Goal: Task Accomplishment & Management: Use online tool/utility

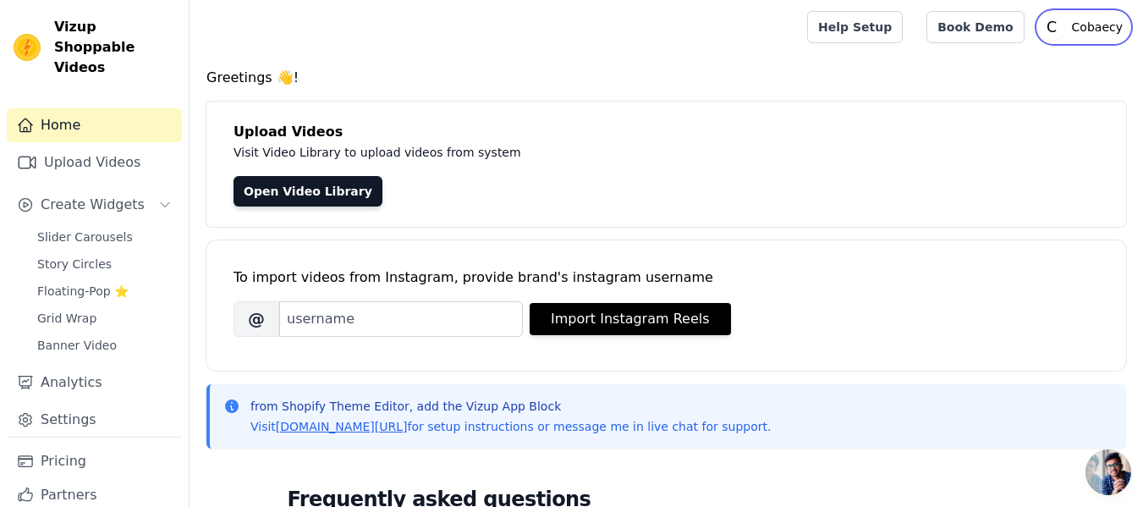
click at [1066, 31] on icon "C" at bounding box center [1051, 27] width 27 height 27
click at [477, 46] on div at bounding box center [495, 27] width 584 height 54
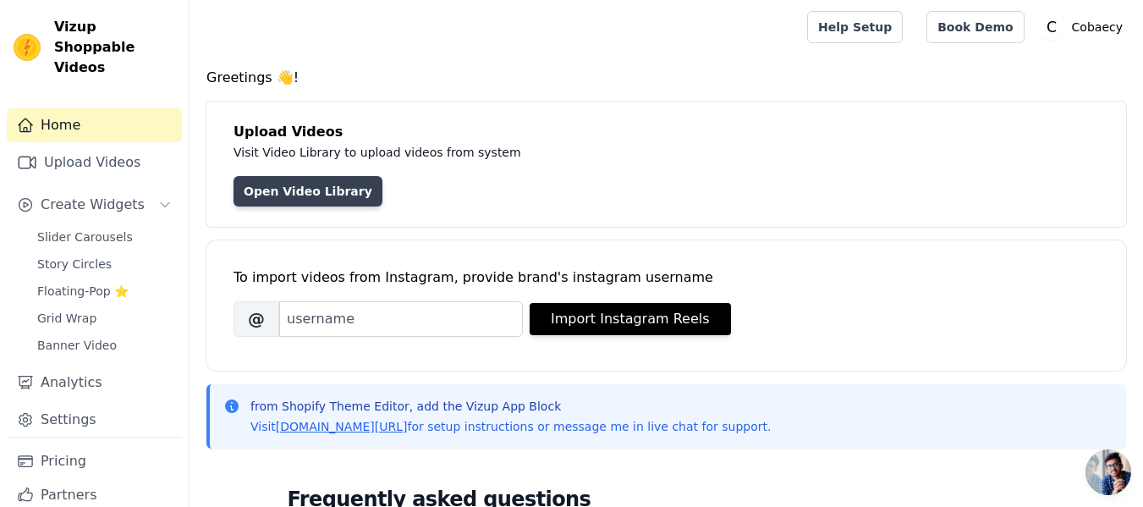
click at [354, 195] on link "Open Video Library" at bounding box center [308, 191] width 149 height 30
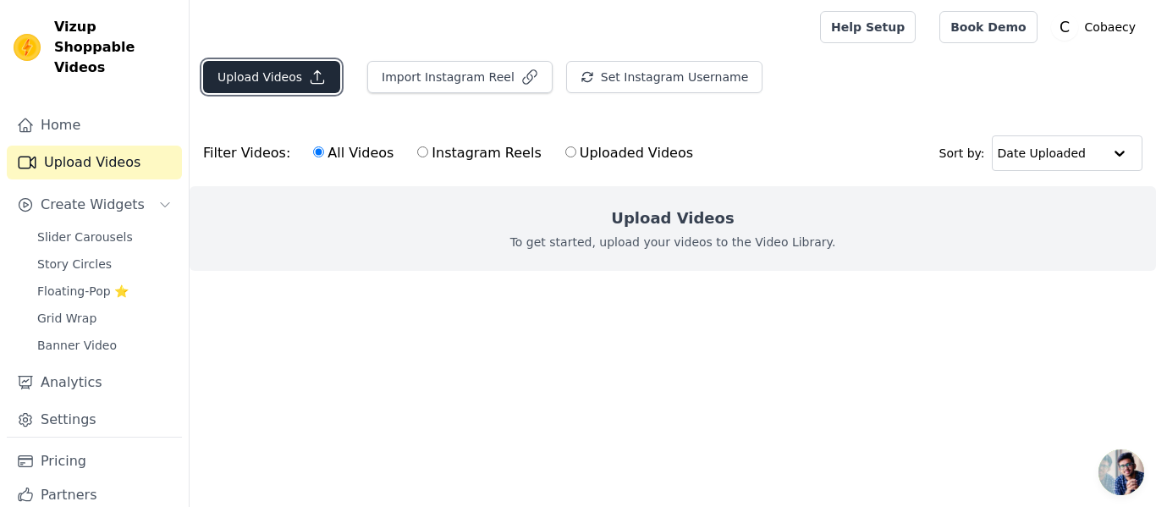
click at [259, 81] on button "Upload Videos" at bounding box center [271, 77] width 137 height 32
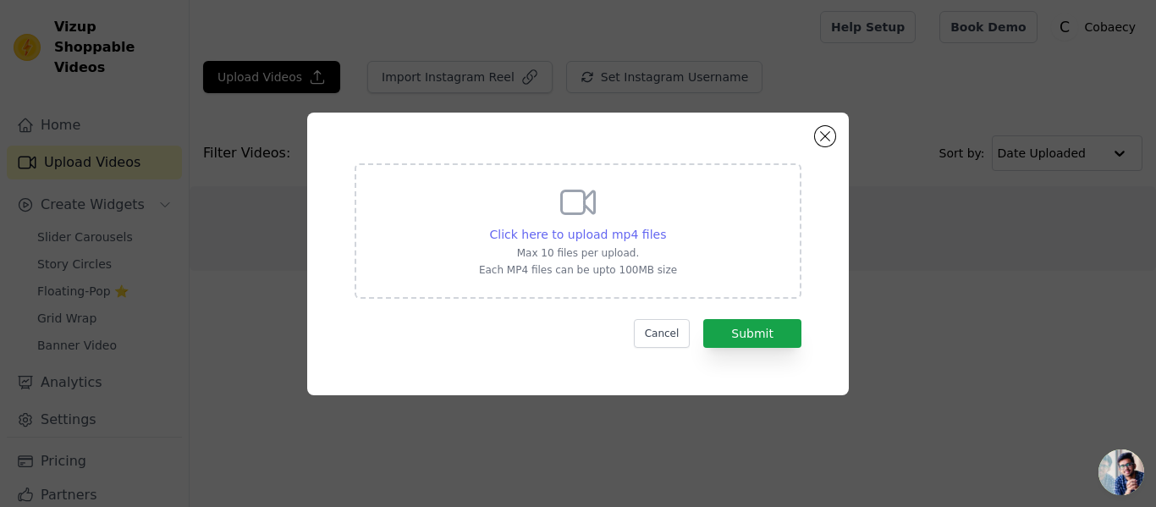
click at [604, 232] on span "Click here to upload mp4 files" at bounding box center [578, 235] width 177 height 14
click at [665, 226] on input "Click here to upload mp4 files Max 10 files per upload. Each MP4 files can be u…" at bounding box center [665, 225] width 1 height 1
type input "C:\fakepath\a44ea28f10384af6a970836b08e8d12e.HD-1080p-2.5Mbps-41720797.mp4"
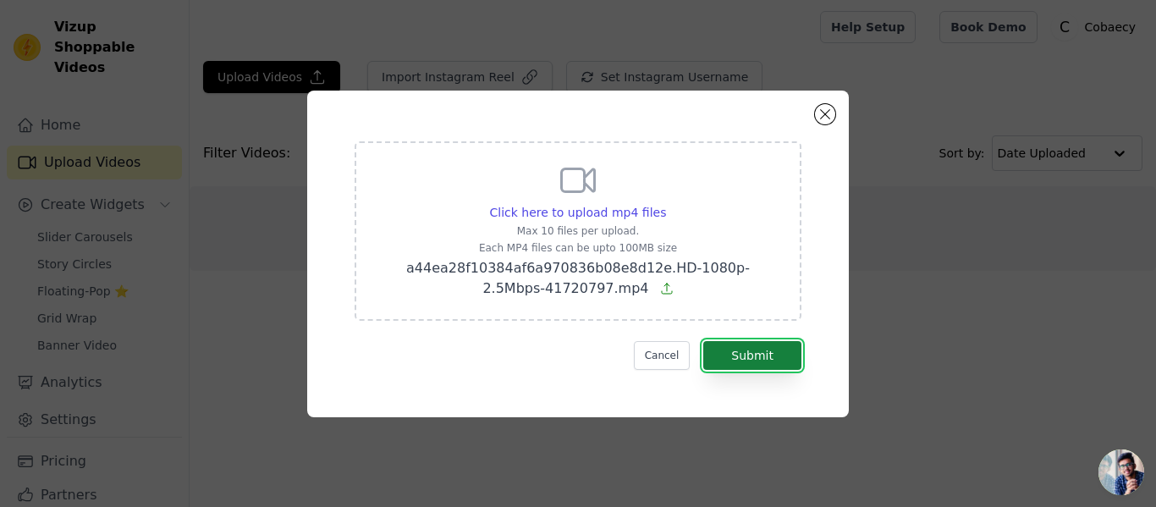
click at [726, 352] on button "Submit" at bounding box center [752, 355] width 98 height 29
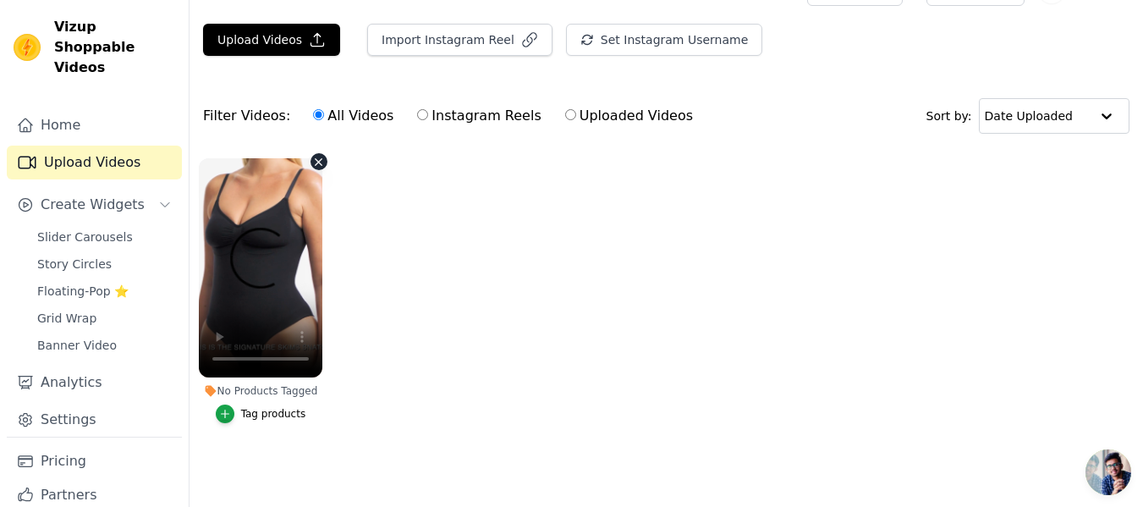
scroll to position [46, 0]
click at [76, 195] on span "Create Widgets" at bounding box center [93, 205] width 104 height 20
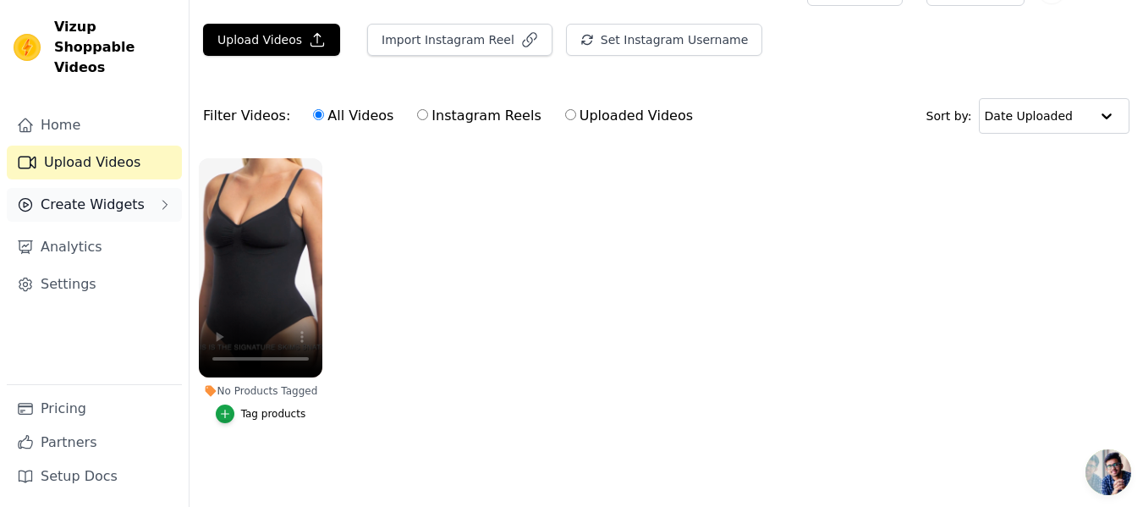
click at [133, 188] on button "Create Widgets" at bounding box center [94, 205] width 175 height 34
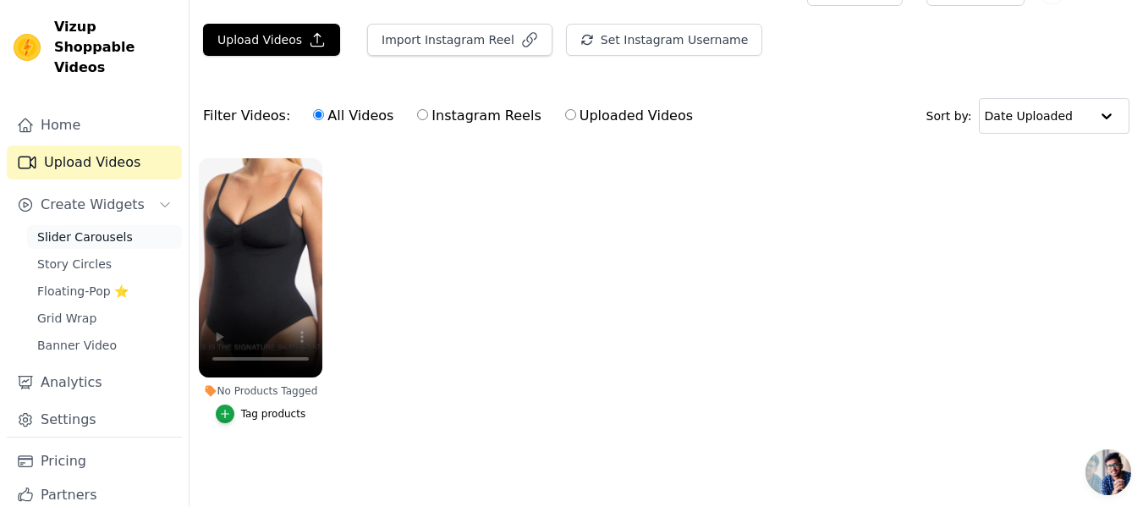
click at [102, 229] on span "Slider Carousels" at bounding box center [85, 237] width 96 height 17
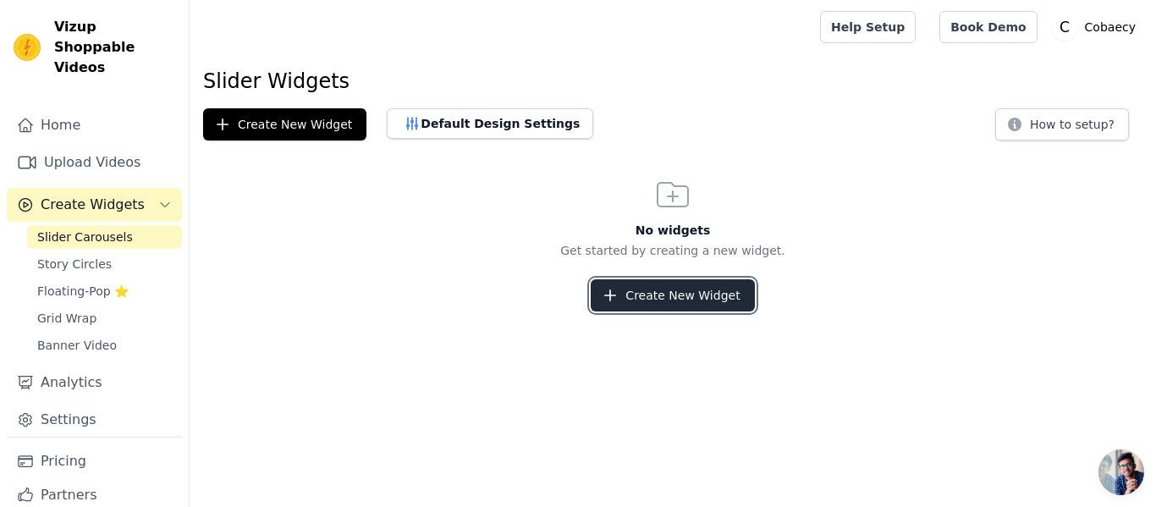
click at [662, 308] on button "Create New Widget" at bounding box center [672, 295] width 163 height 32
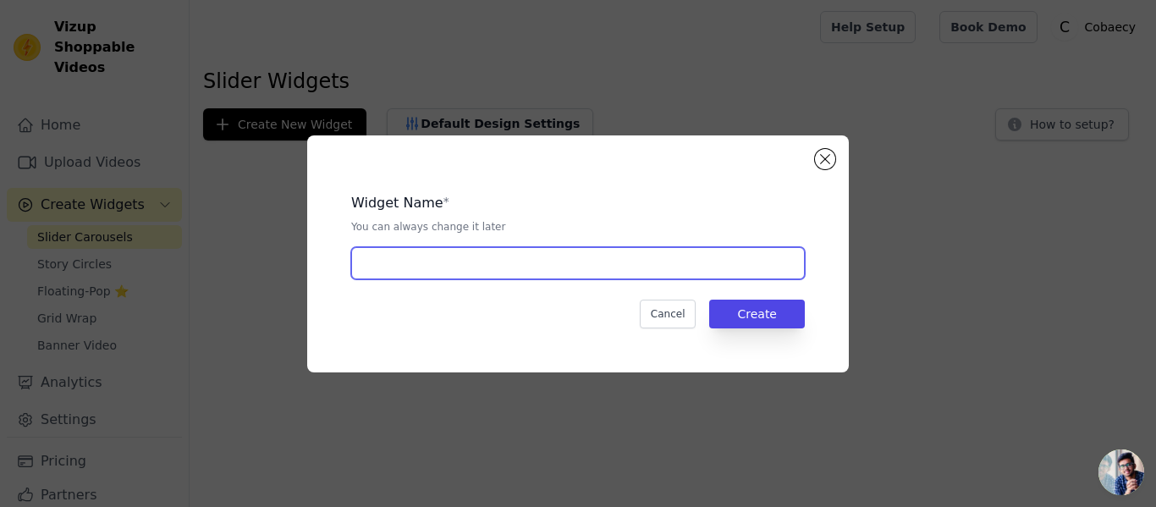
click at [708, 255] on input "text" at bounding box center [578, 263] width 454 height 32
type input "Video Slider"
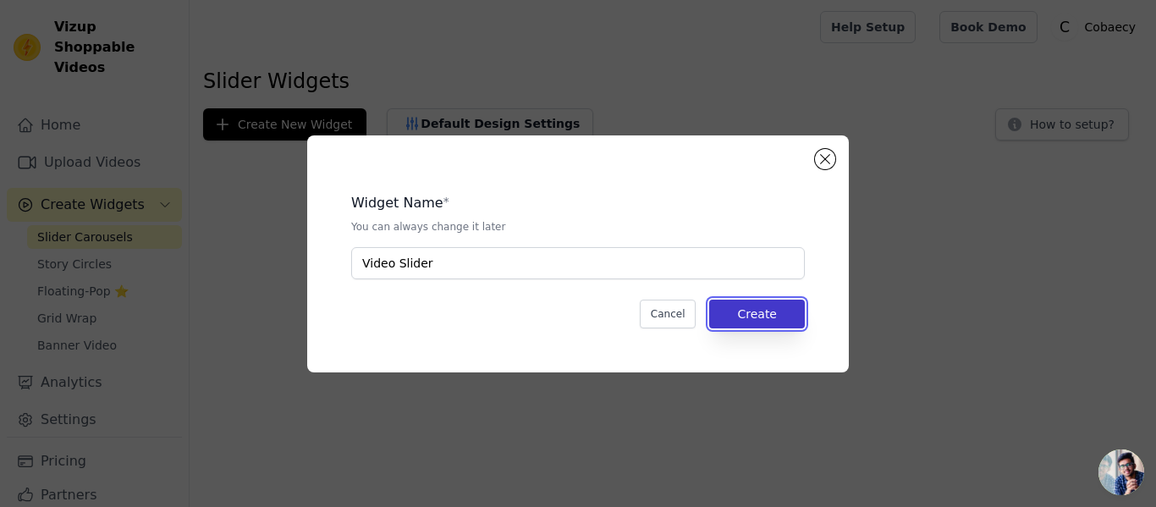
click at [724, 314] on button "Create" at bounding box center [757, 314] width 96 height 29
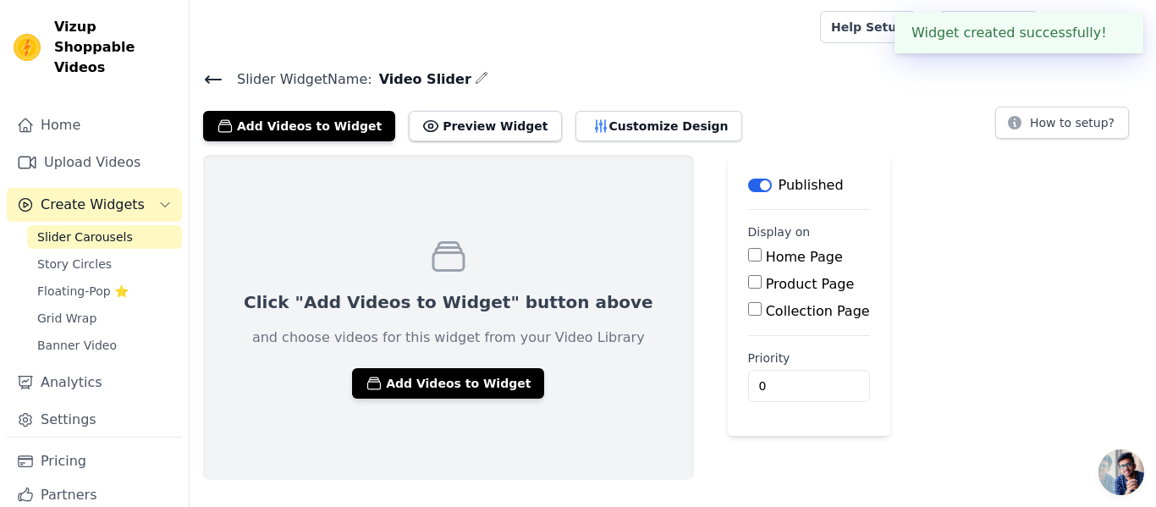
click at [766, 279] on label "Product Page" at bounding box center [810, 284] width 89 height 16
click at [748, 279] on input "Product Page" at bounding box center [755, 282] width 14 height 14
checkbox input "true"
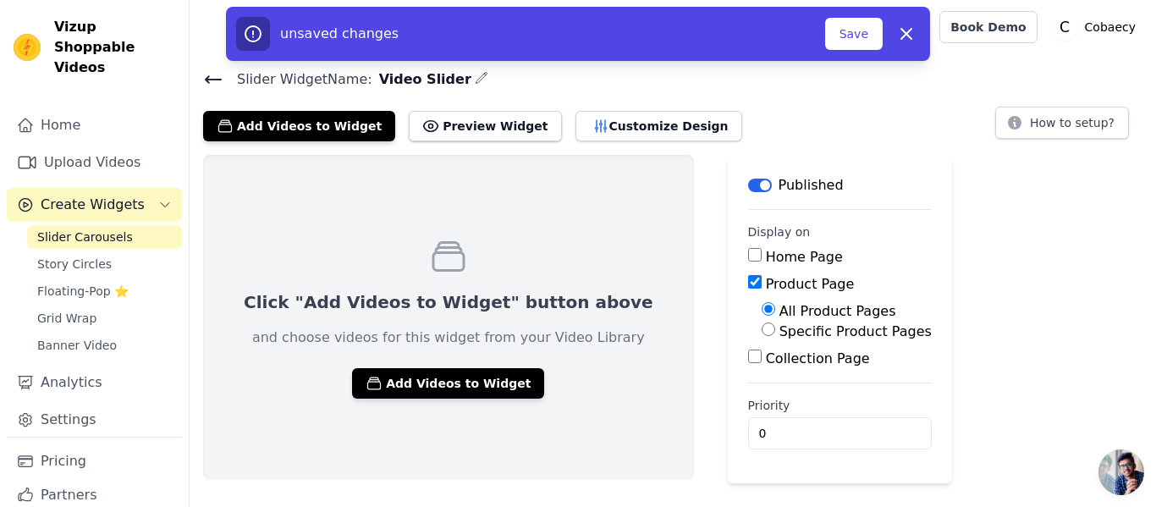
click at [779, 328] on label "Specific Product Pages" at bounding box center [855, 331] width 152 height 16
click at [762, 328] on input "Specific Product Pages" at bounding box center [769, 329] width 14 height 14
radio input "true"
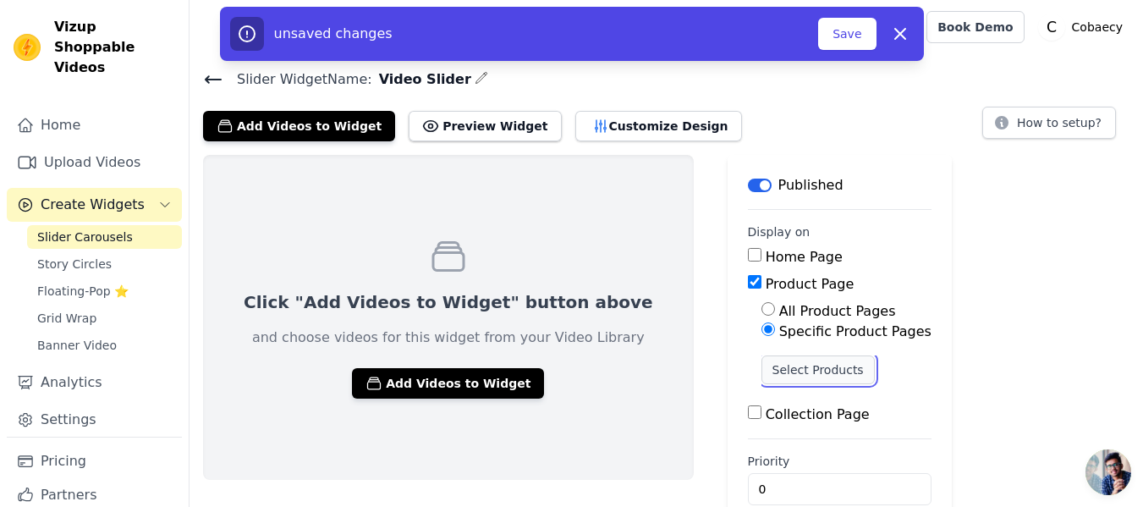
click at [762, 372] on button "Select Products" at bounding box center [818, 369] width 113 height 29
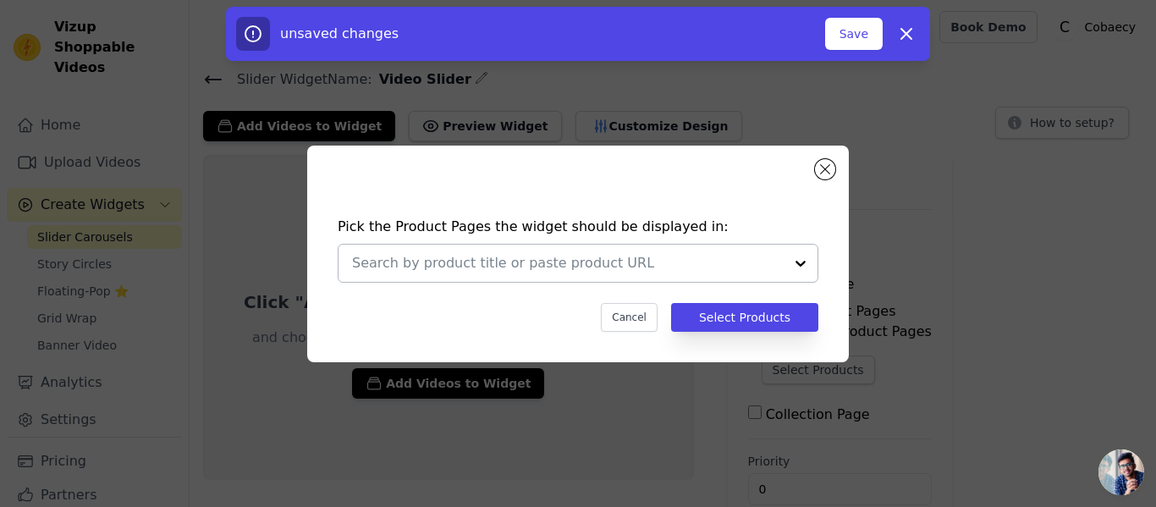
click at [753, 266] on input "text" at bounding box center [568, 263] width 432 height 20
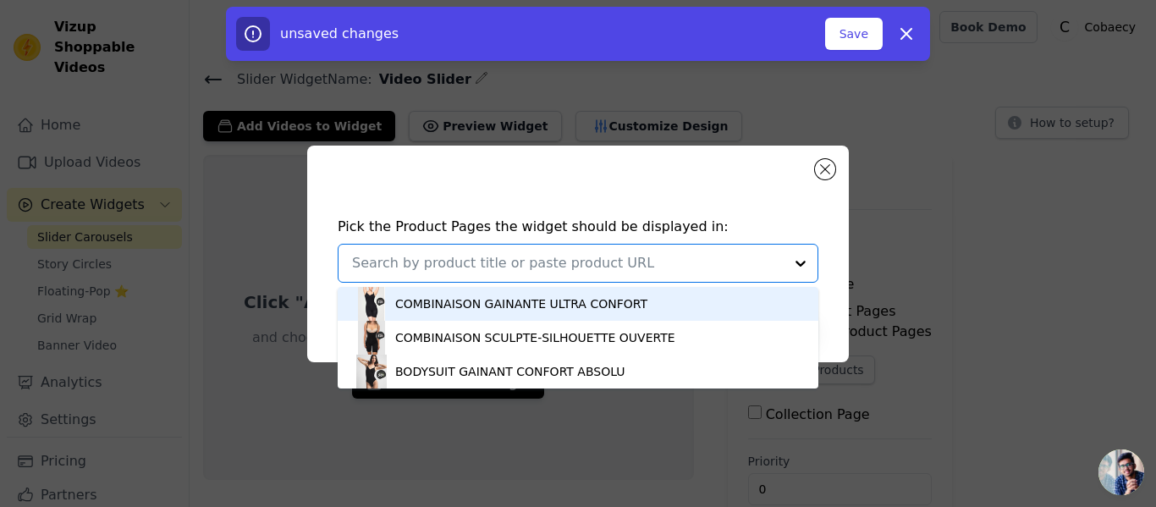
click at [475, 310] on div "COMBINAISON GAINANTE ULTRA CONFORT" at bounding box center [521, 303] width 252 height 17
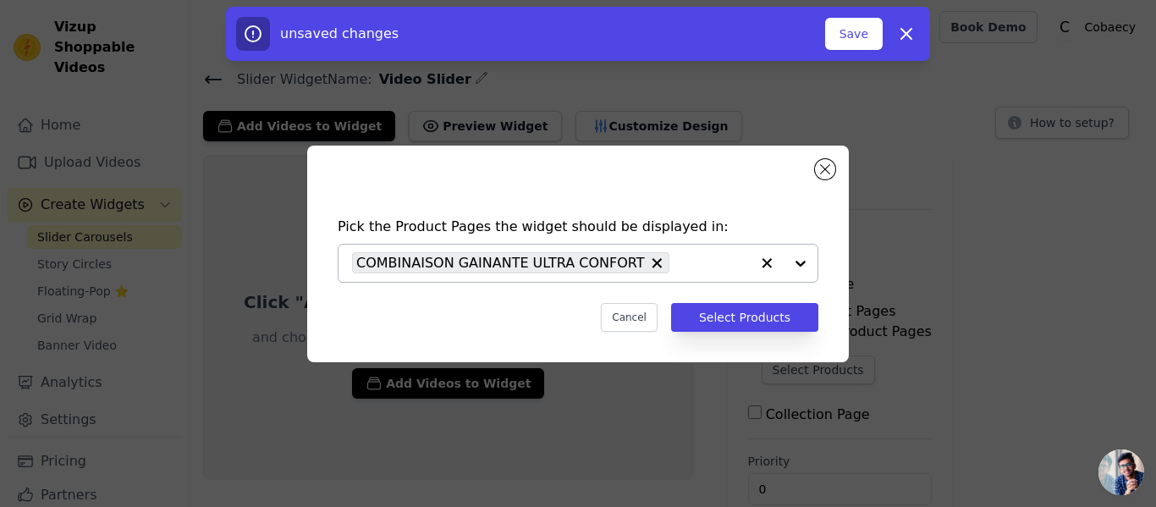
click at [765, 263] on icon "button" at bounding box center [766, 263] width 17 height 17
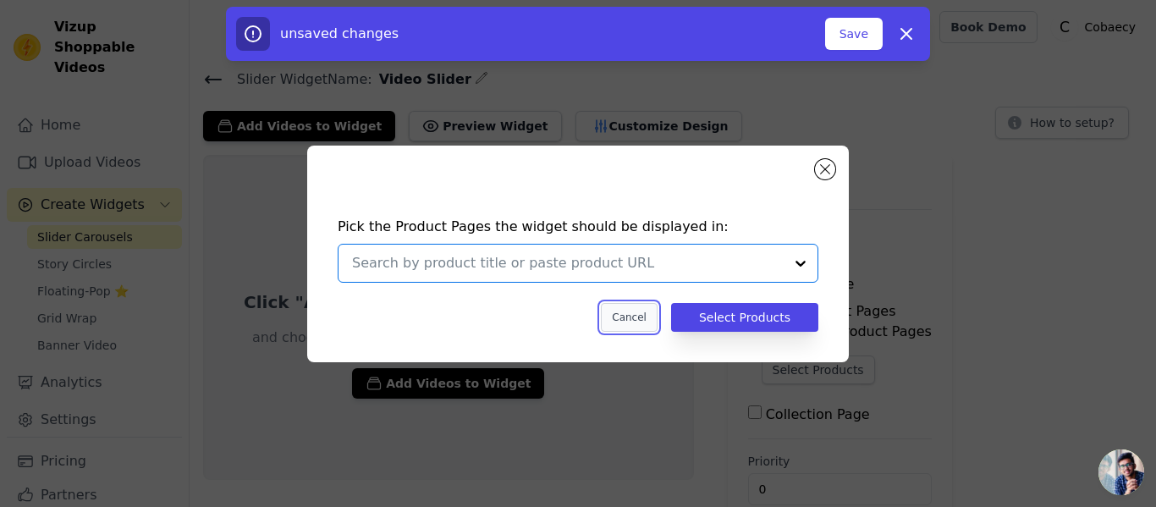
click at [631, 317] on button "Cancel" at bounding box center [629, 317] width 57 height 29
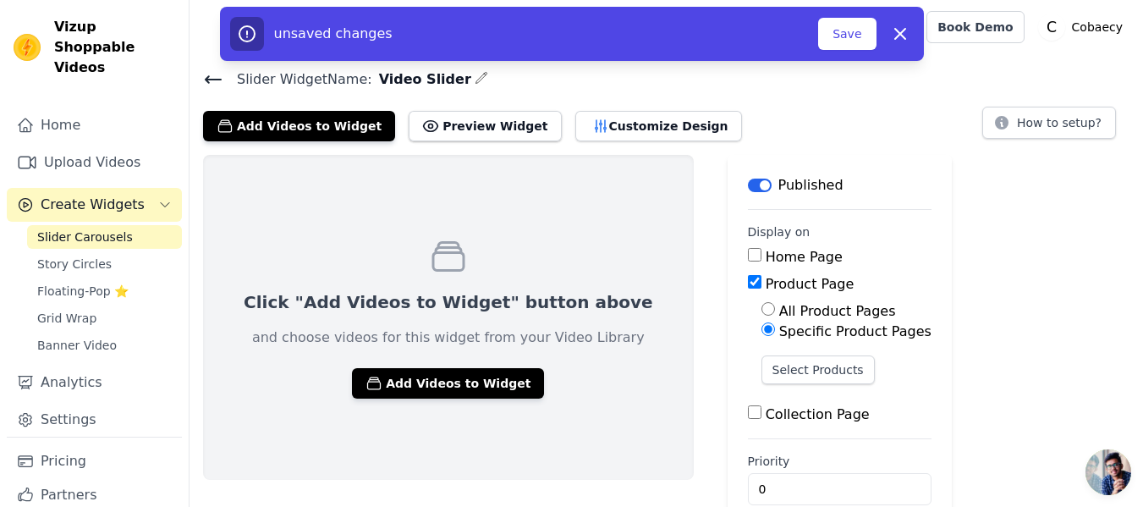
click at [779, 317] on label "All Product Pages" at bounding box center [837, 311] width 117 height 16
click at [765, 316] on input "All Product Pages" at bounding box center [769, 309] width 14 height 14
radio input "true"
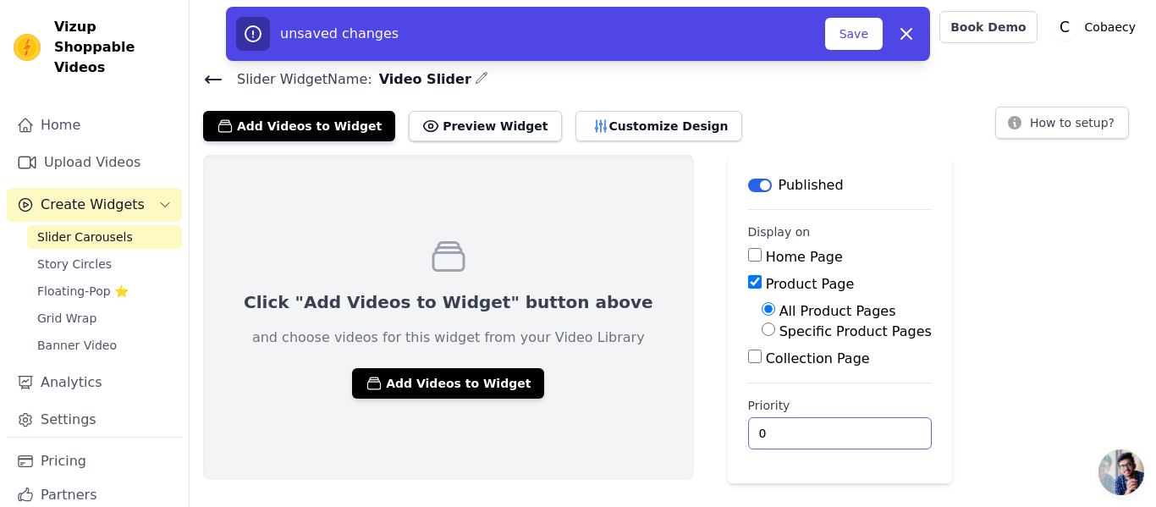
click at [748, 429] on input "0" at bounding box center [840, 433] width 184 height 32
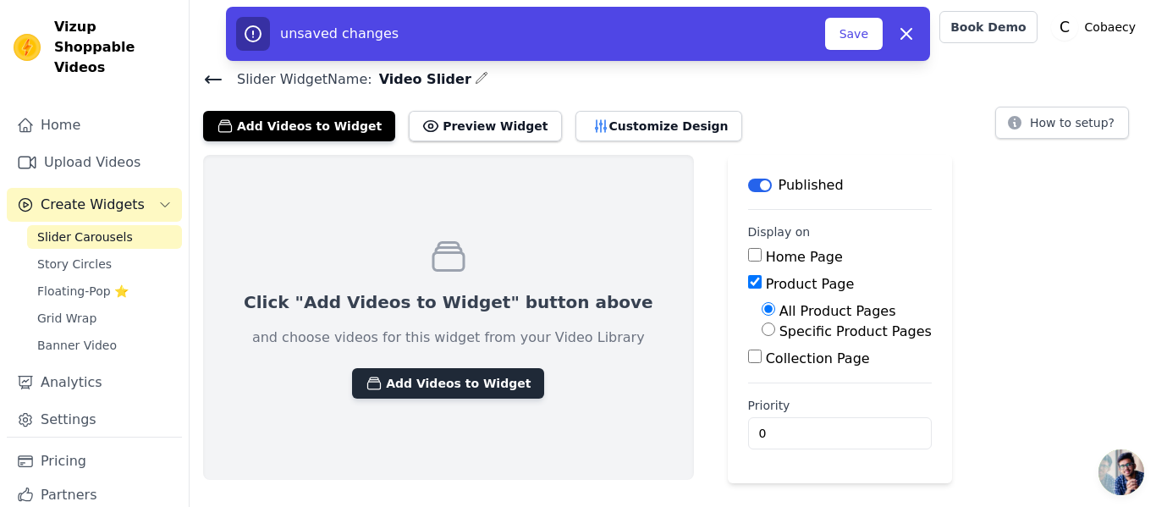
click at [394, 395] on button "Add Videos to Widget" at bounding box center [448, 383] width 192 height 30
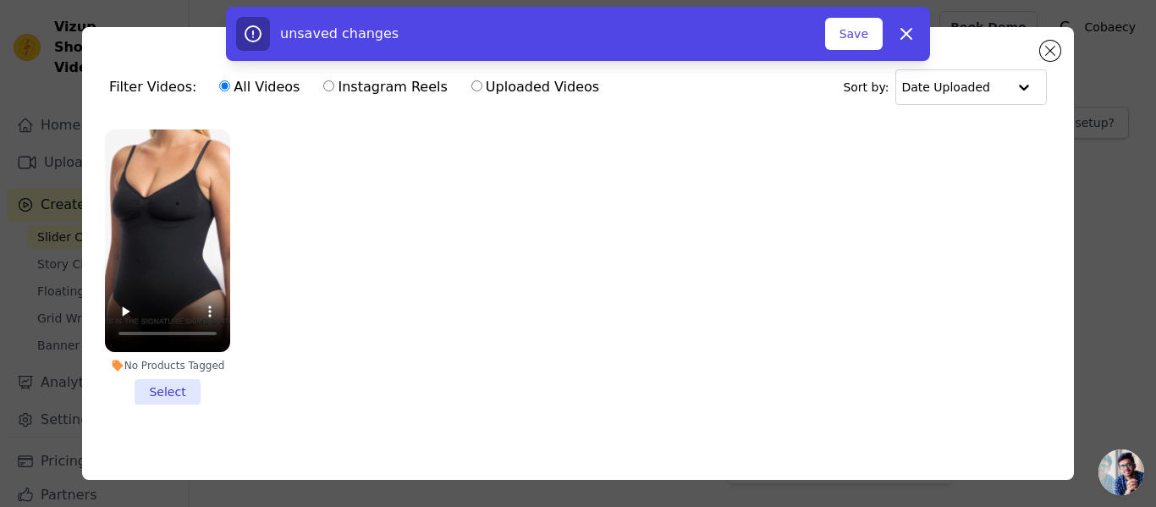
click at [172, 394] on li "No Products Tagged Select" at bounding box center [167, 266] width 125 height 275
click at [0, 0] on input "No Products Tagged Select" at bounding box center [0, 0] width 0 height 0
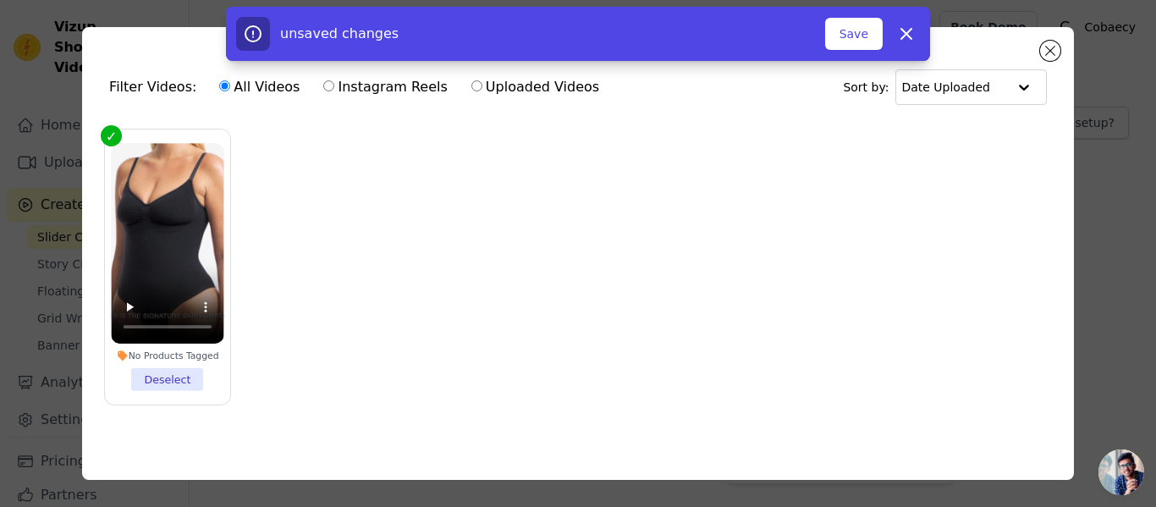
click at [555, 95] on label "Uploaded Videos" at bounding box center [535, 87] width 129 height 22
click at [482, 91] on input "Uploaded Videos" at bounding box center [476, 85] width 11 height 11
radio input "true"
click at [864, 34] on button "Save" at bounding box center [854, 34] width 58 height 32
click at [913, 41] on icon "button" at bounding box center [906, 34] width 20 height 20
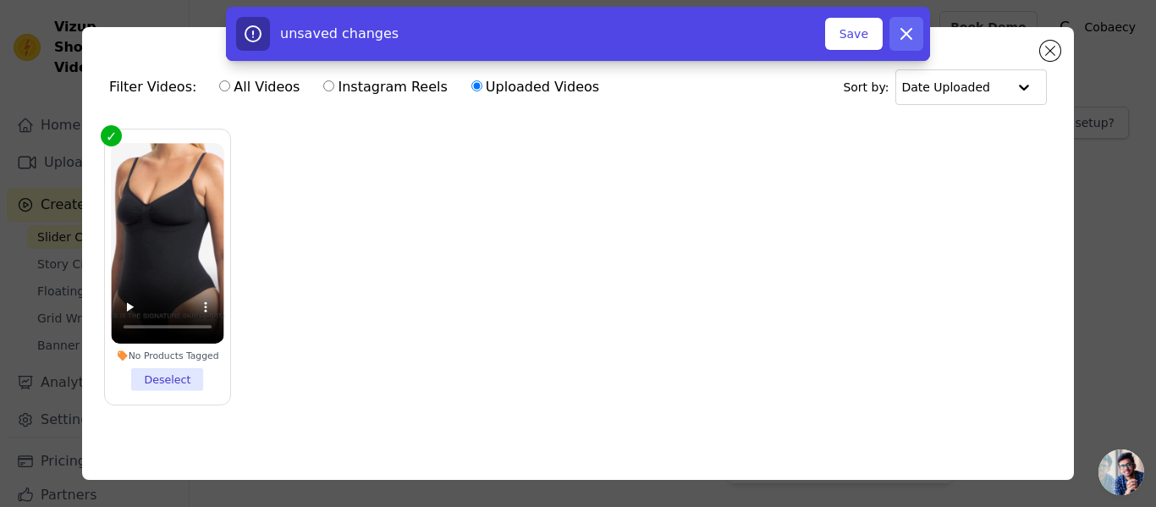
checkbox input "false"
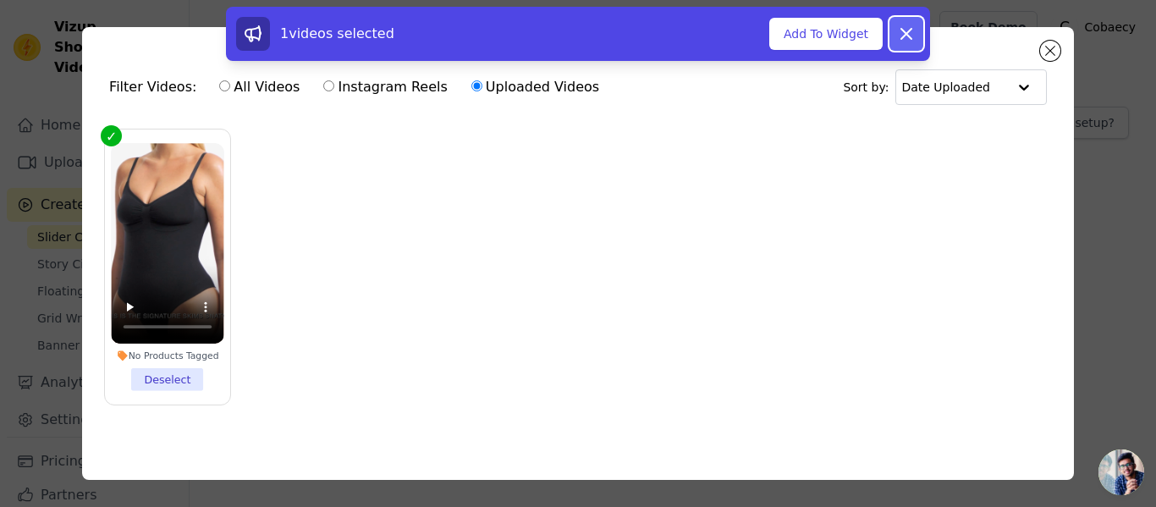
click at [911, 41] on icon at bounding box center [906, 34] width 20 height 20
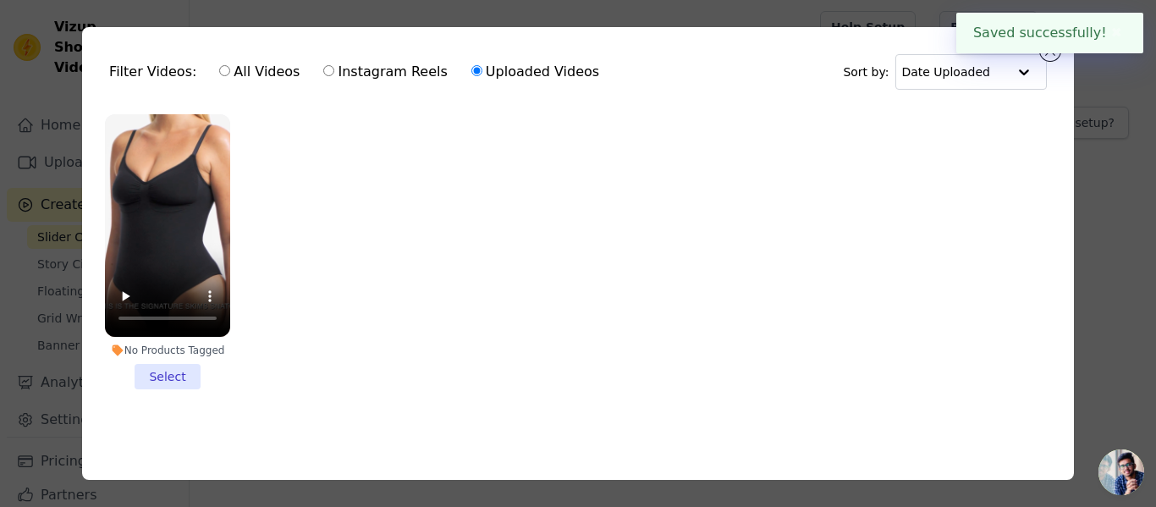
scroll to position [20, 0]
click at [151, 361] on li "No Products Tagged Select" at bounding box center [167, 251] width 125 height 275
click at [0, 0] on input "No Products Tagged Select" at bounding box center [0, 0] width 0 height 0
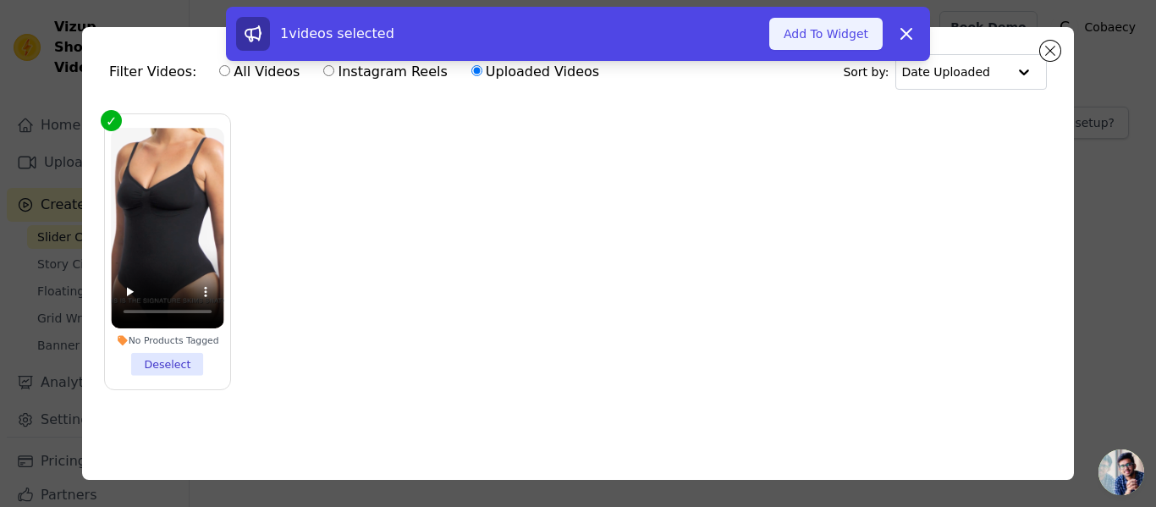
click at [850, 26] on button "Add To Widget" at bounding box center [825, 34] width 113 height 32
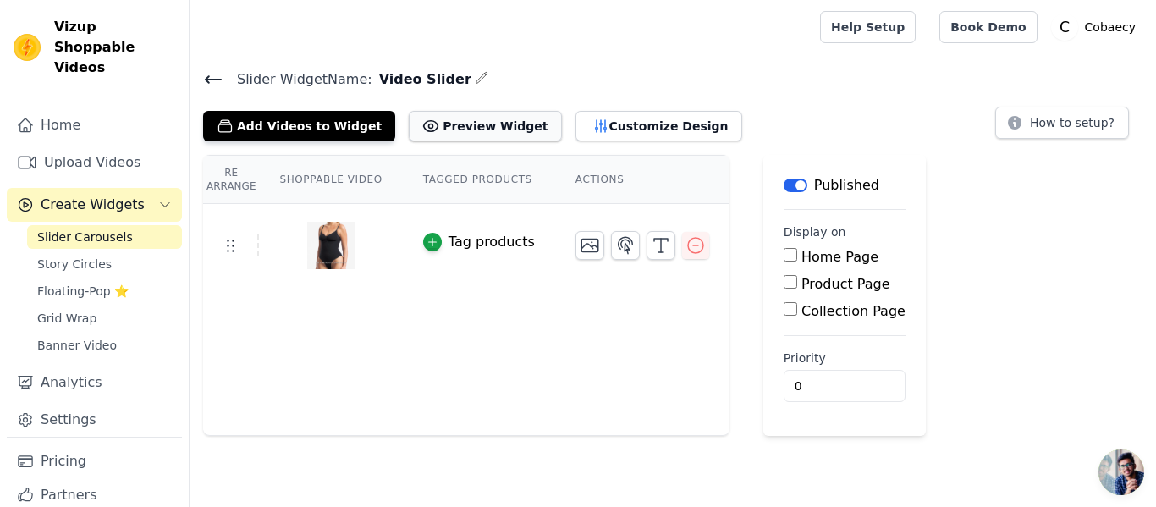
click at [446, 130] on button "Preview Widget" at bounding box center [485, 126] width 152 height 30
click at [332, 129] on button "Add Videos to Widget" at bounding box center [299, 126] width 192 height 30
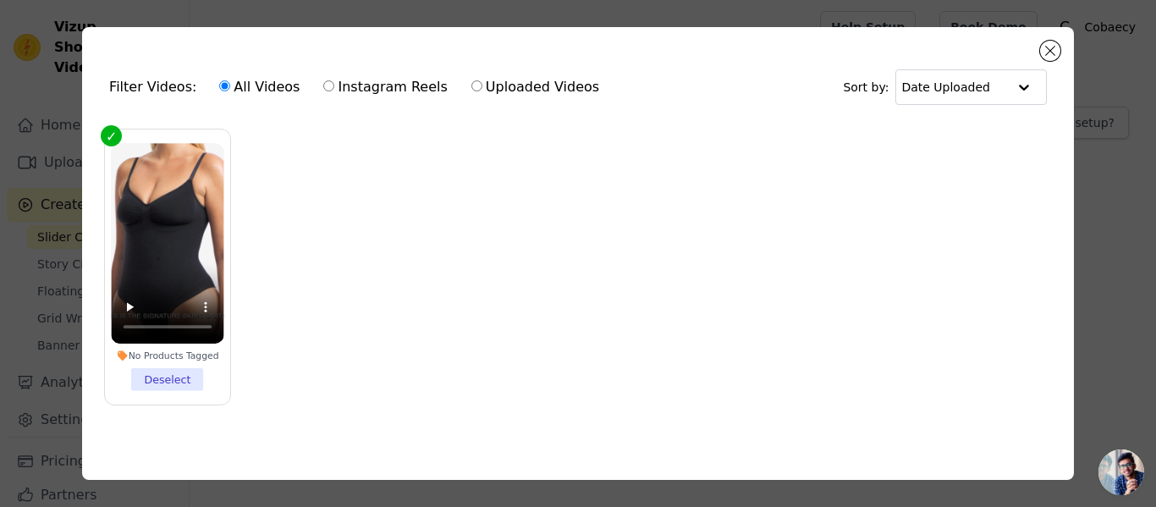
click at [493, 91] on label "Uploaded Videos" at bounding box center [535, 87] width 129 height 22
click at [482, 91] on input "Uploaded Videos" at bounding box center [476, 85] width 11 height 11
radio input "true"
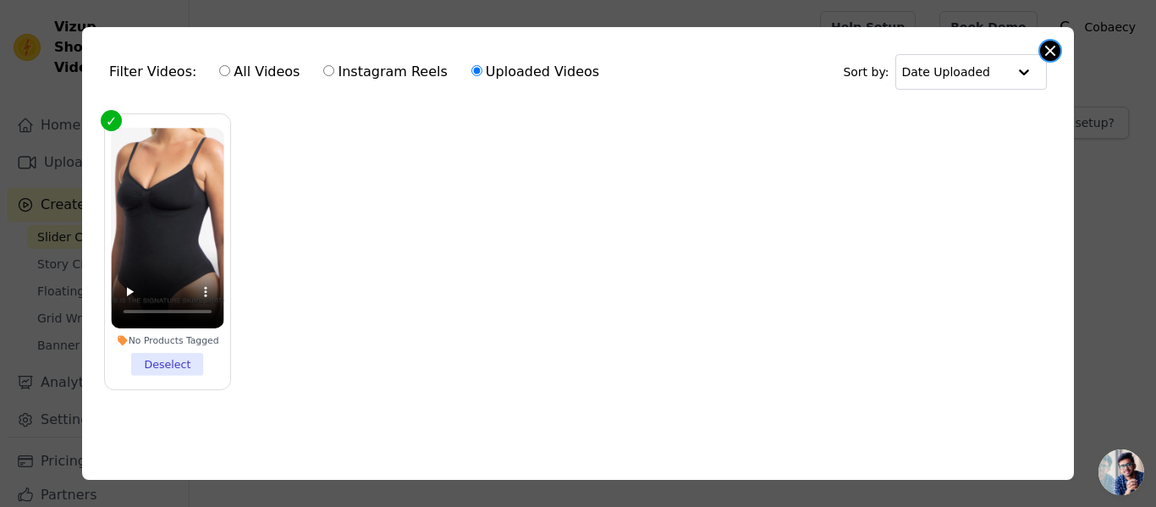
click at [1044, 47] on button "Close modal" at bounding box center [1050, 51] width 20 height 20
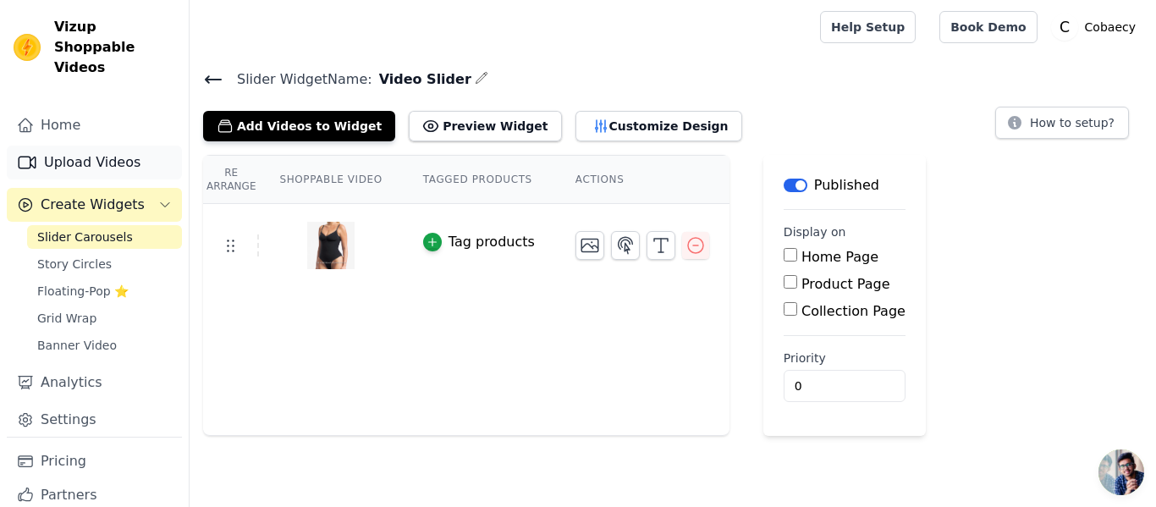
click at [124, 149] on link "Upload Videos" at bounding box center [94, 163] width 175 height 34
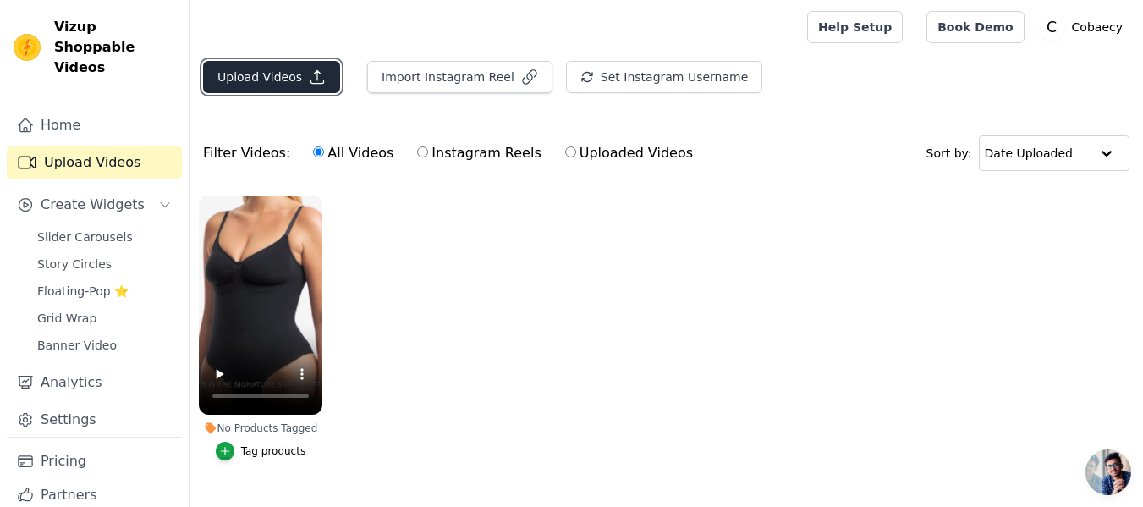
click at [287, 86] on button "Upload Videos" at bounding box center [271, 77] width 137 height 32
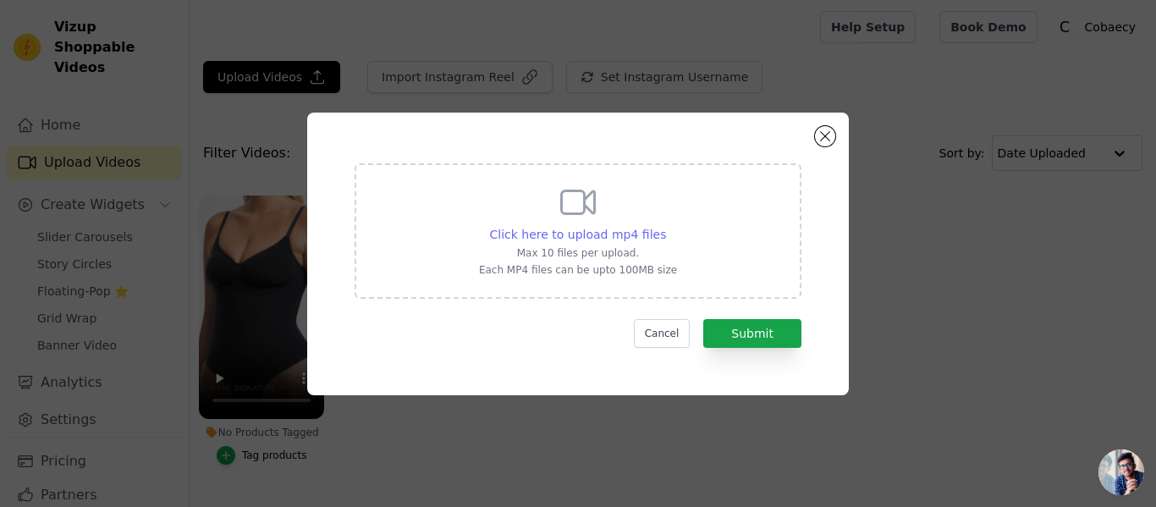
click at [653, 235] on span "Click here to upload mp4 files" at bounding box center [578, 235] width 177 height 14
click at [665, 226] on input "Click here to upload mp4 files Max 10 files per upload. Each MP4 files can be u…" at bounding box center [665, 225] width 1 height 1
type input "C:\fakepath\vid.mp4"
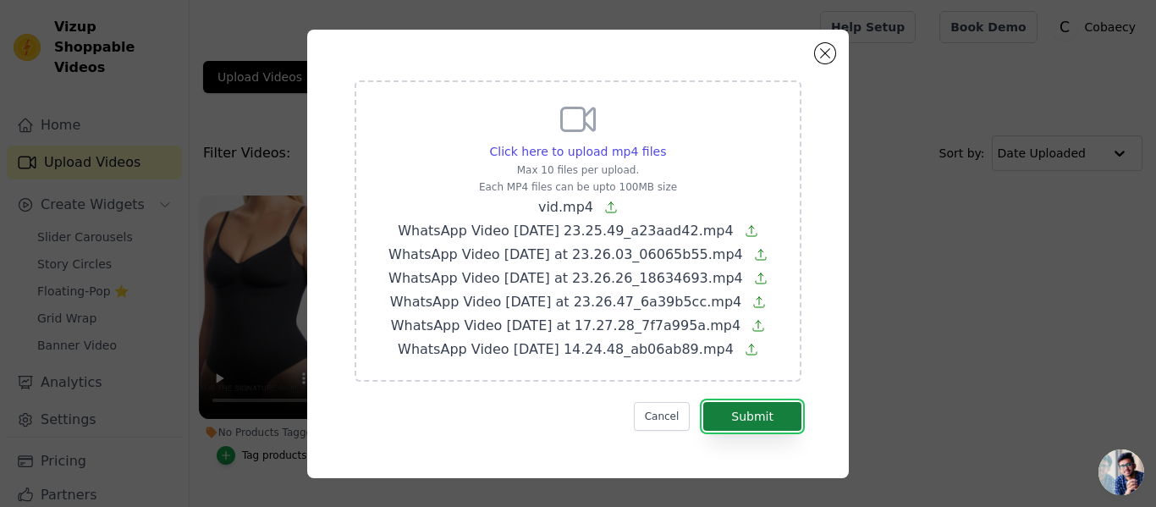
click at [724, 412] on button "Submit" at bounding box center [752, 416] width 98 height 29
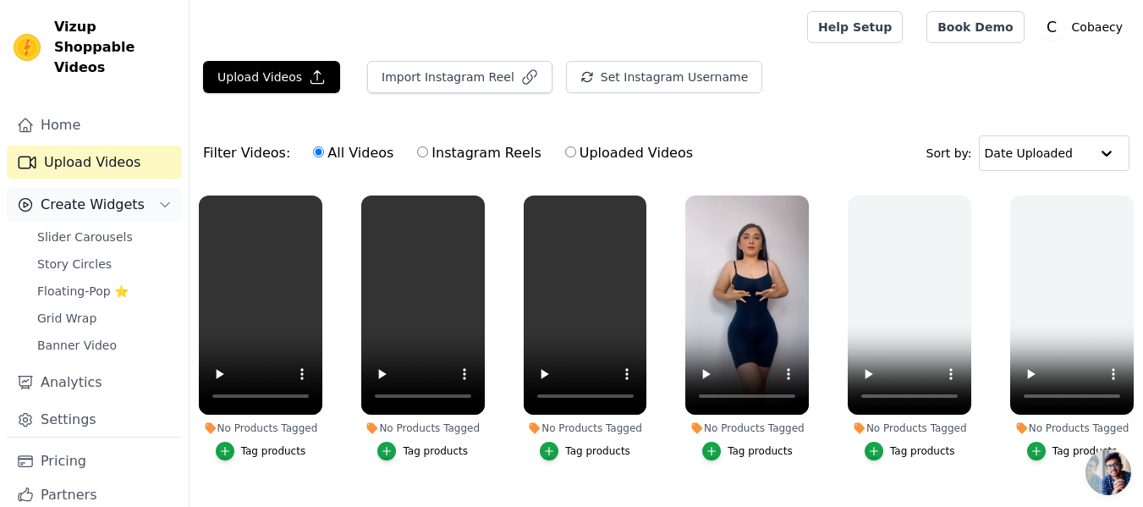
click at [80, 196] on button "Create Widgets" at bounding box center [94, 205] width 175 height 34
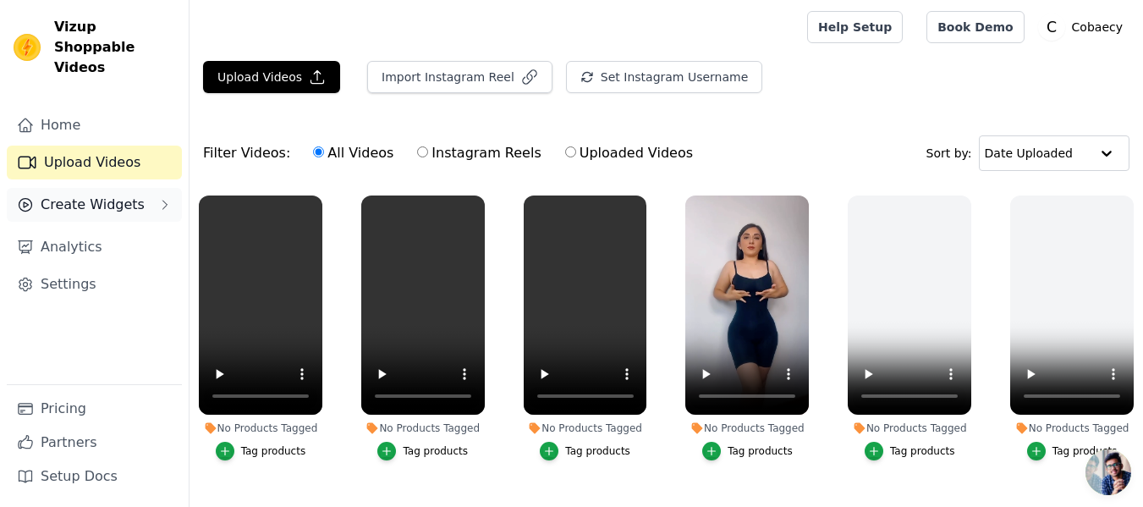
click at [86, 195] on span "Create Widgets" at bounding box center [93, 205] width 104 height 20
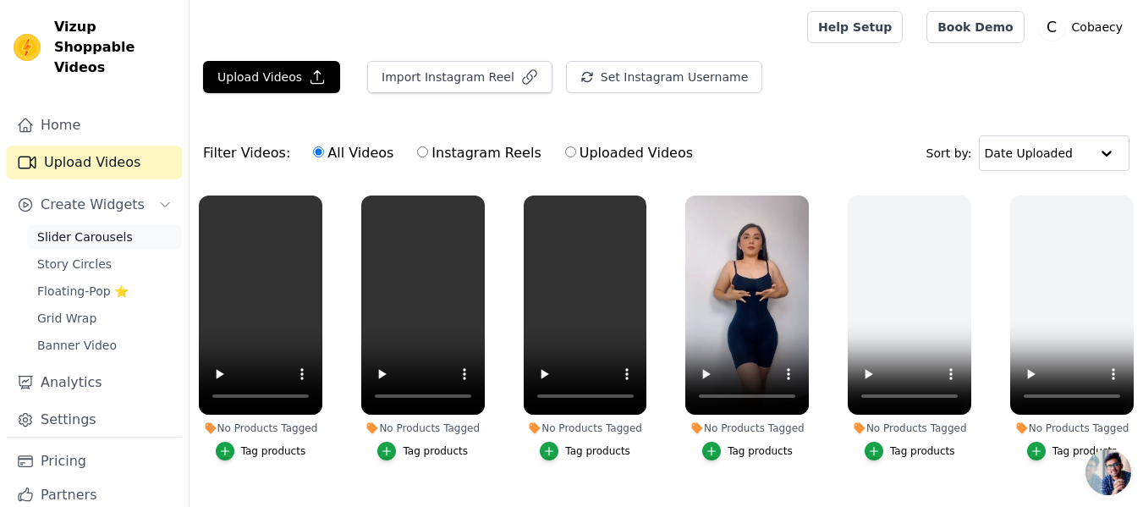
click at [93, 229] on span "Slider Carousels" at bounding box center [85, 237] width 96 height 17
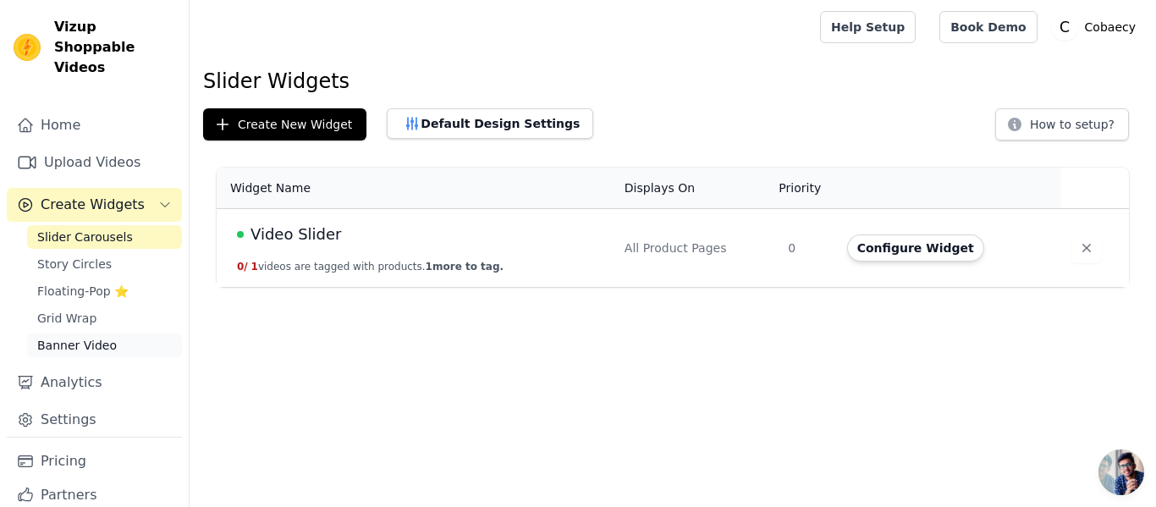
click at [56, 337] on span "Banner Video" at bounding box center [77, 345] width 80 height 17
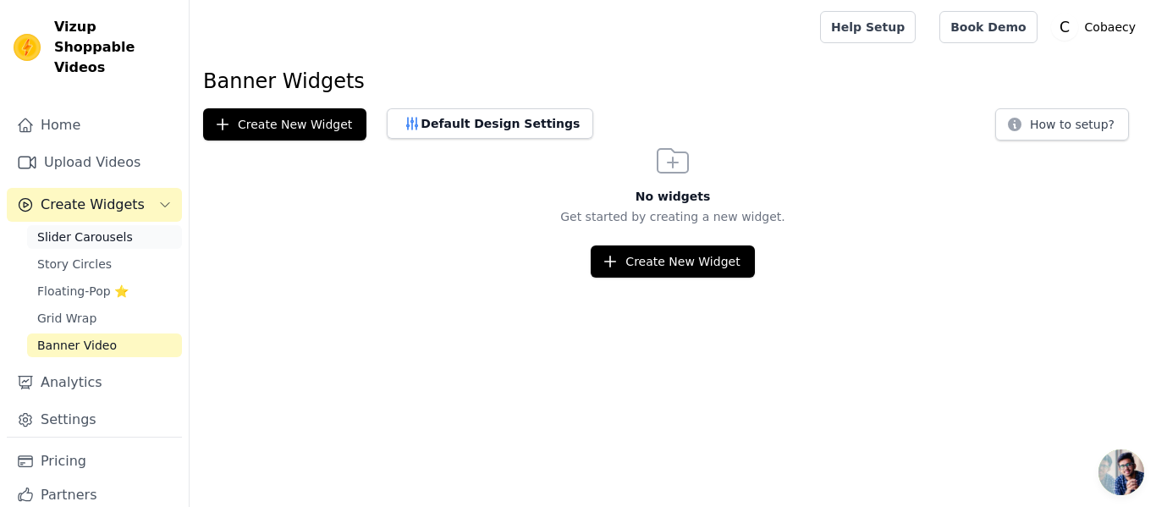
click at [63, 229] on span "Slider Carousels" at bounding box center [85, 237] width 96 height 17
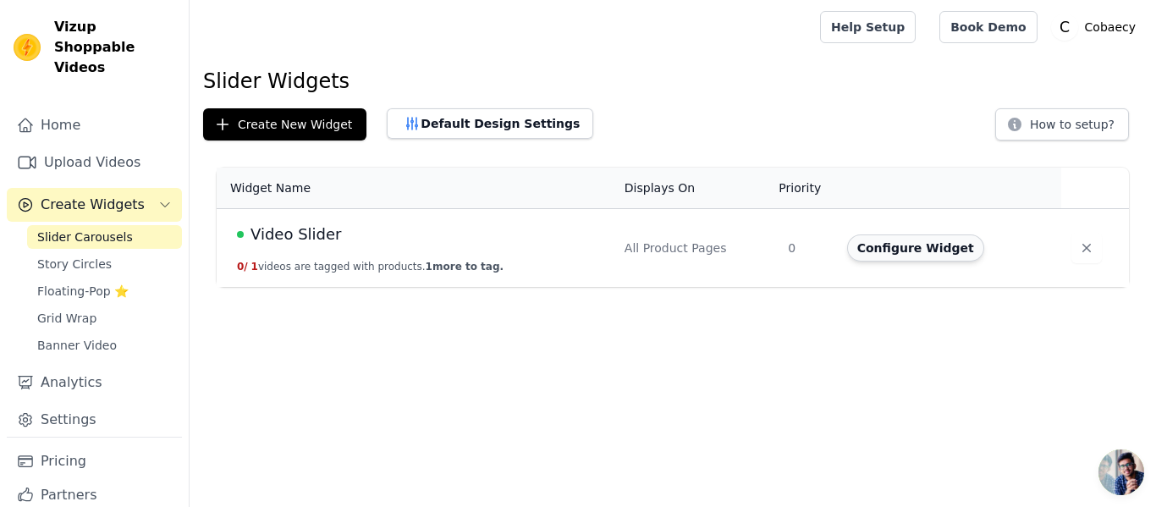
click at [882, 251] on button "Configure Widget" at bounding box center [915, 247] width 137 height 27
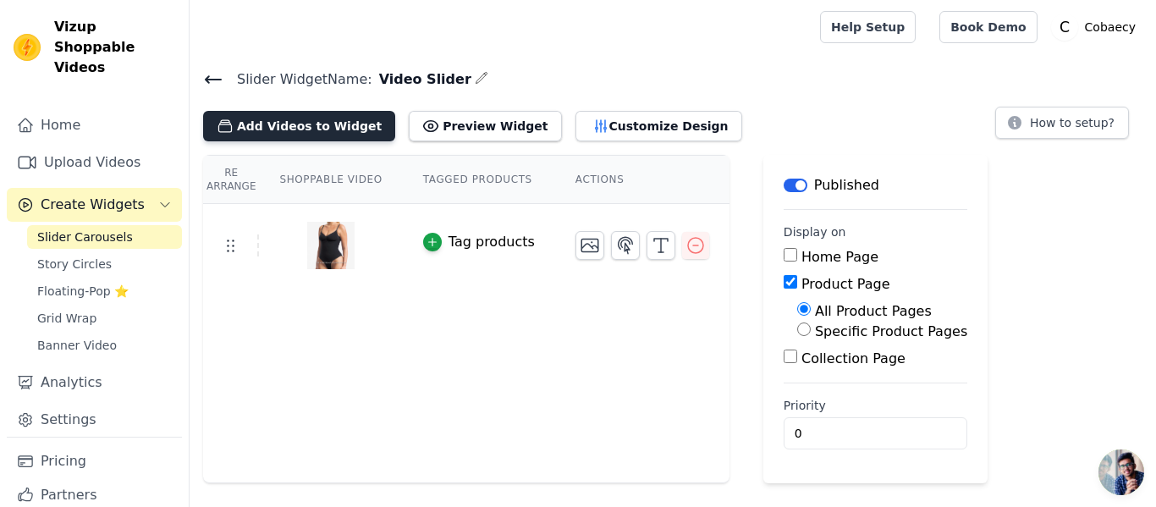
click at [288, 124] on button "Add Videos to Widget" at bounding box center [299, 126] width 192 height 30
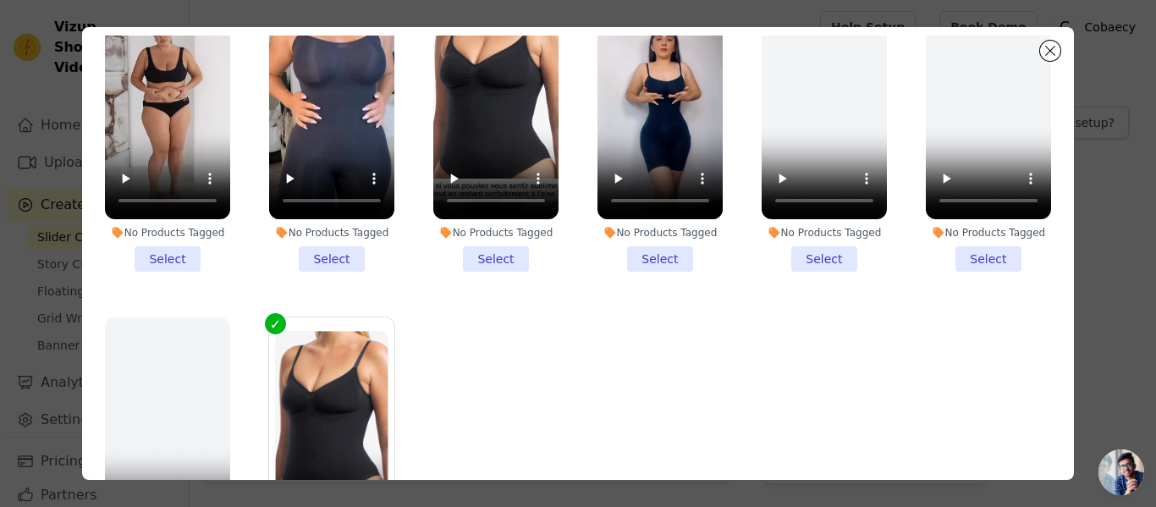
scroll to position [15, 0]
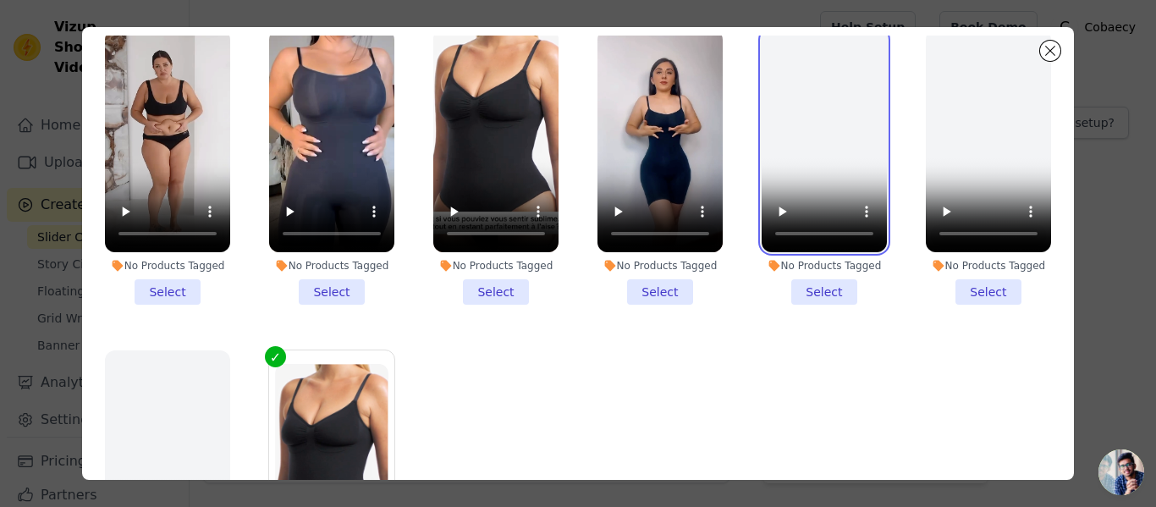
click at [814, 163] on video at bounding box center [824, 141] width 125 height 223
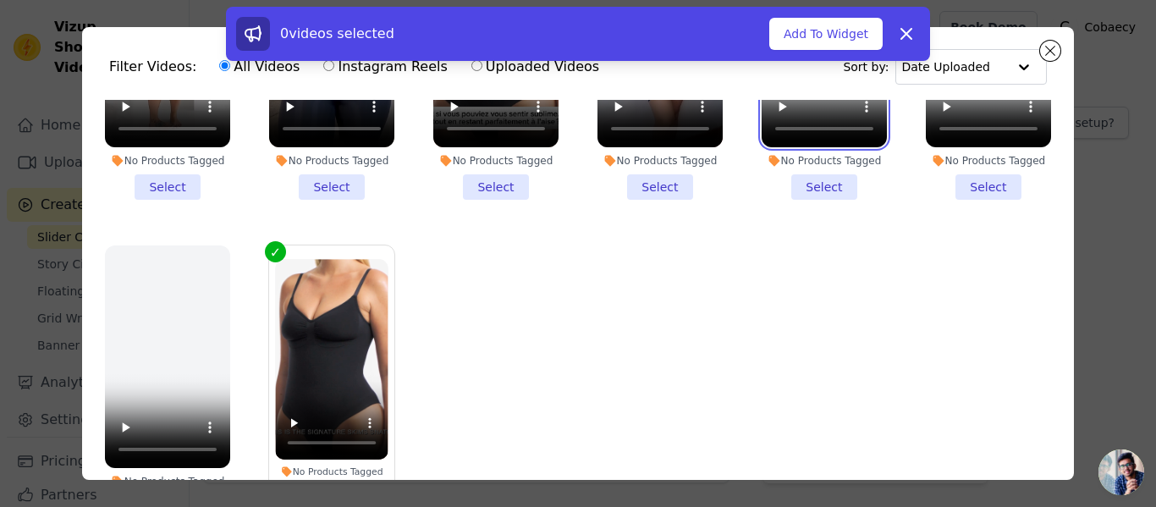
scroll to position [0, 0]
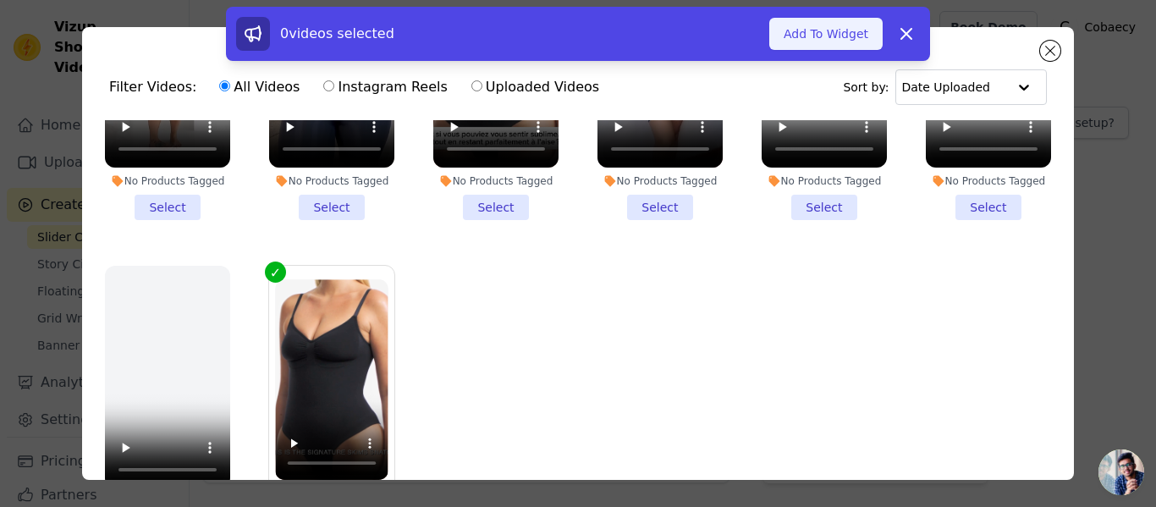
click at [851, 36] on button "Add To Widget" at bounding box center [825, 34] width 113 height 32
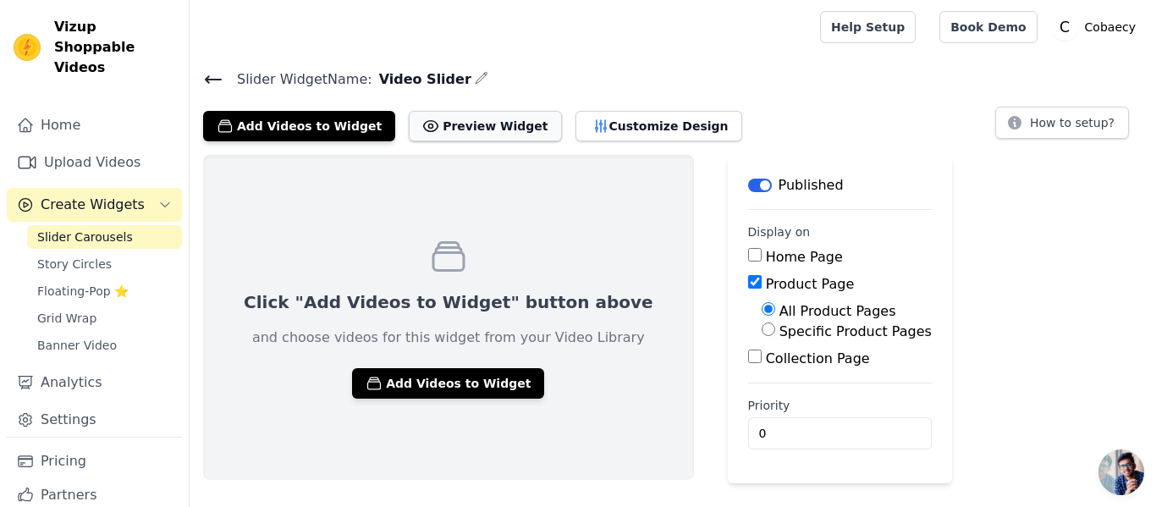
click at [463, 129] on button "Preview Widget" at bounding box center [485, 126] width 152 height 30
click at [127, 225] on link "Slider Carousels" at bounding box center [104, 237] width 155 height 24
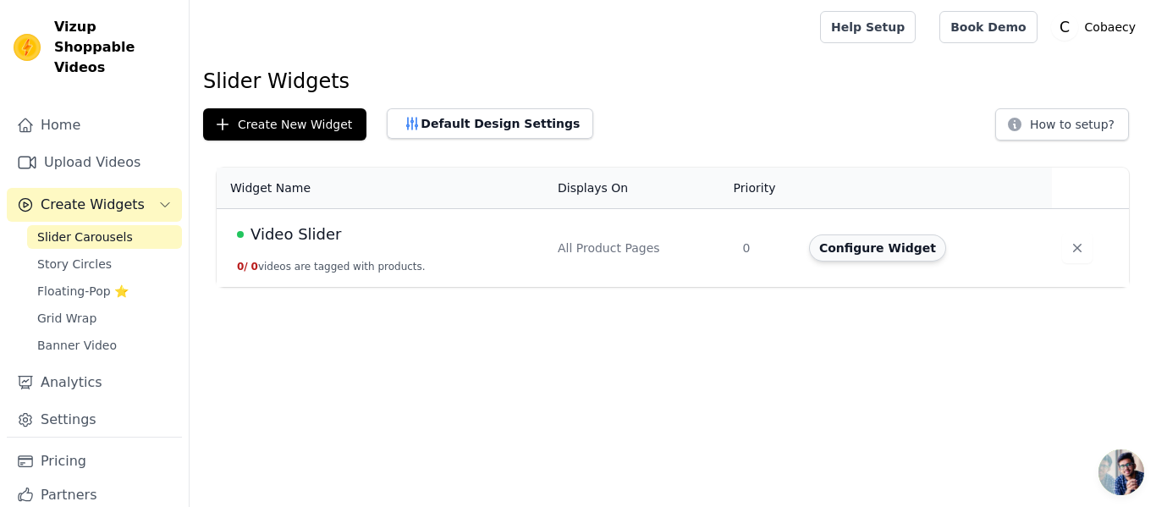
click at [867, 255] on button "Configure Widget" at bounding box center [877, 247] width 137 height 27
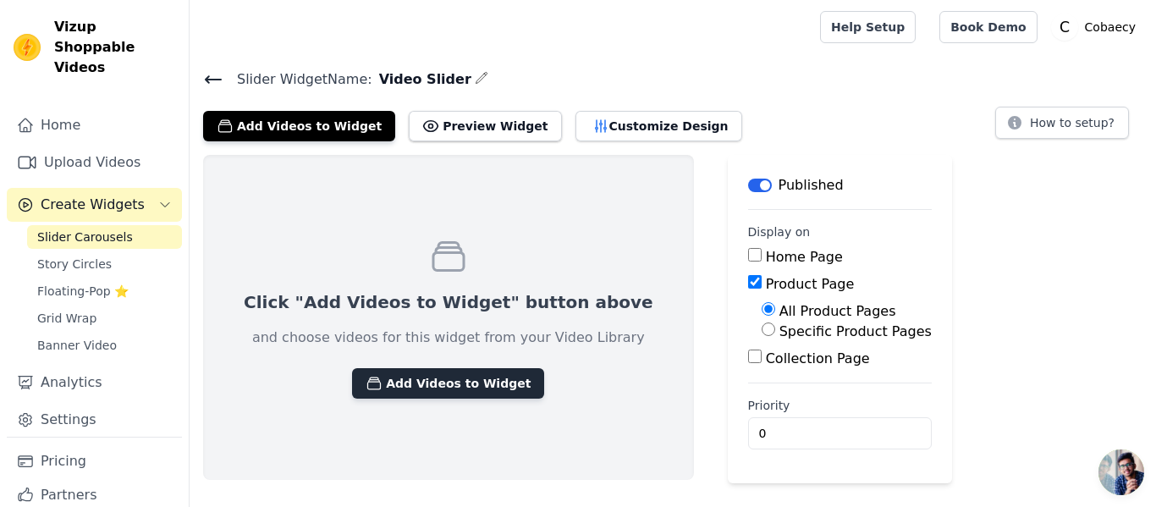
click at [409, 393] on button "Add Videos to Widget" at bounding box center [448, 383] width 192 height 30
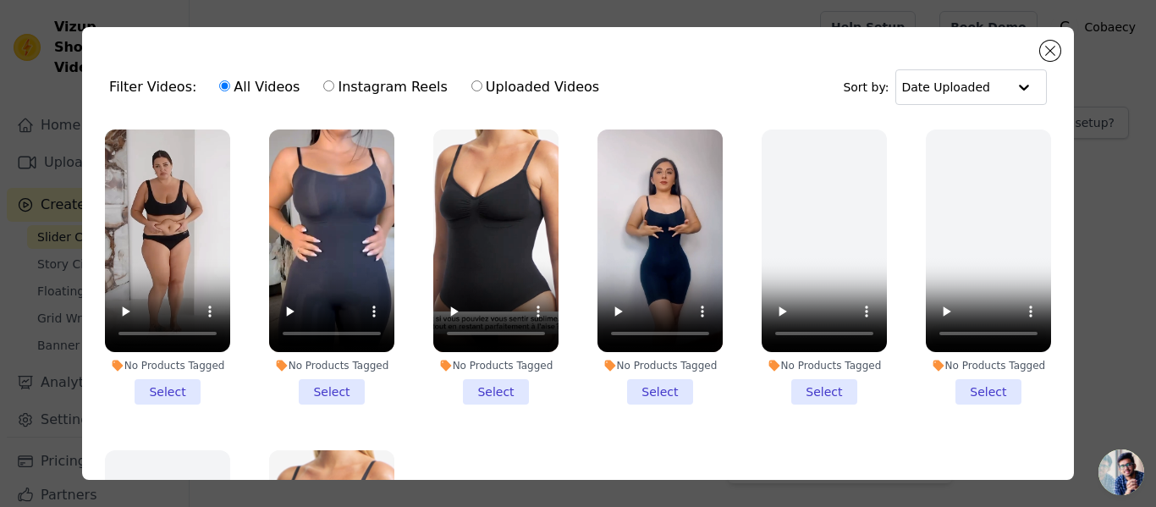
click at [319, 379] on li "No Products Tagged Select" at bounding box center [331, 266] width 125 height 275
click at [0, 0] on input "No Products Tagged Select" at bounding box center [0, 0] width 0 height 0
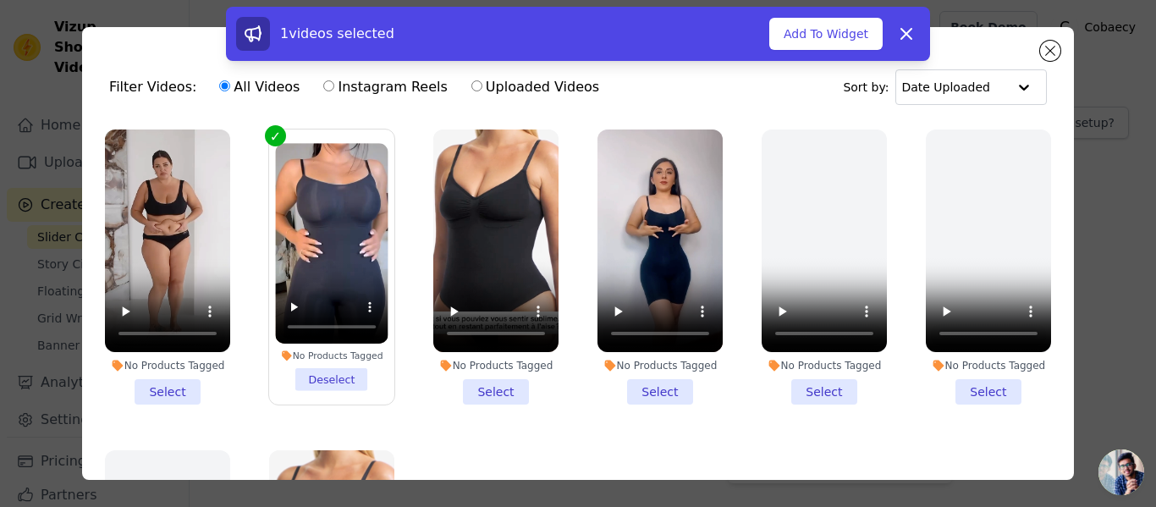
click at [627, 388] on li "No Products Tagged Select" at bounding box center [660, 266] width 125 height 275
click at [0, 0] on input "No Products Tagged Select" at bounding box center [0, 0] width 0 height 0
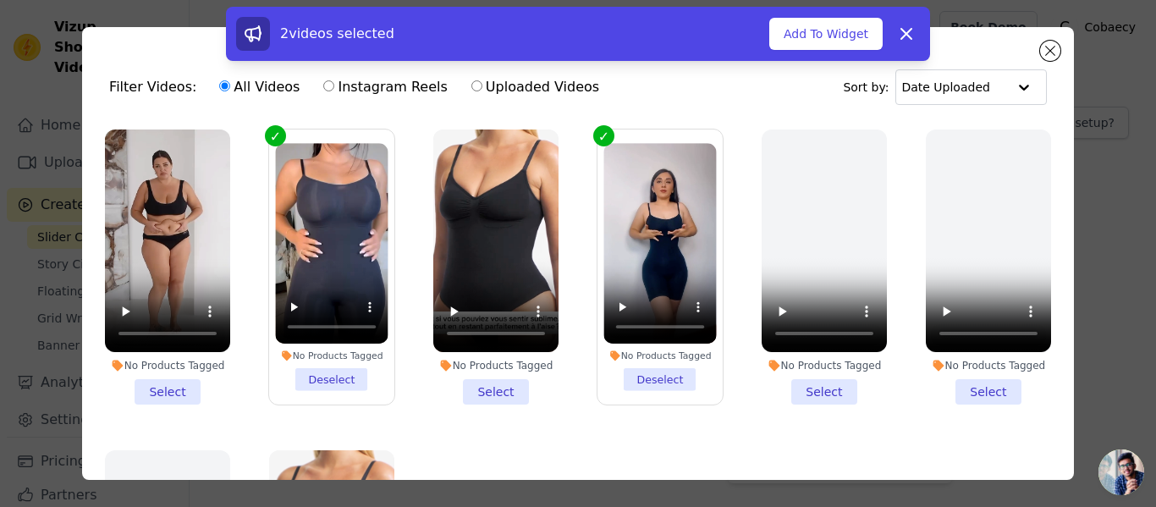
click at [176, 384] on li "No Products Tagged Select" at bounding box center [167, 266] width 125 height 275
click at [0, 0] on input "No Products Tagged Select" at bounding box center [0, 0] width 0 height 0
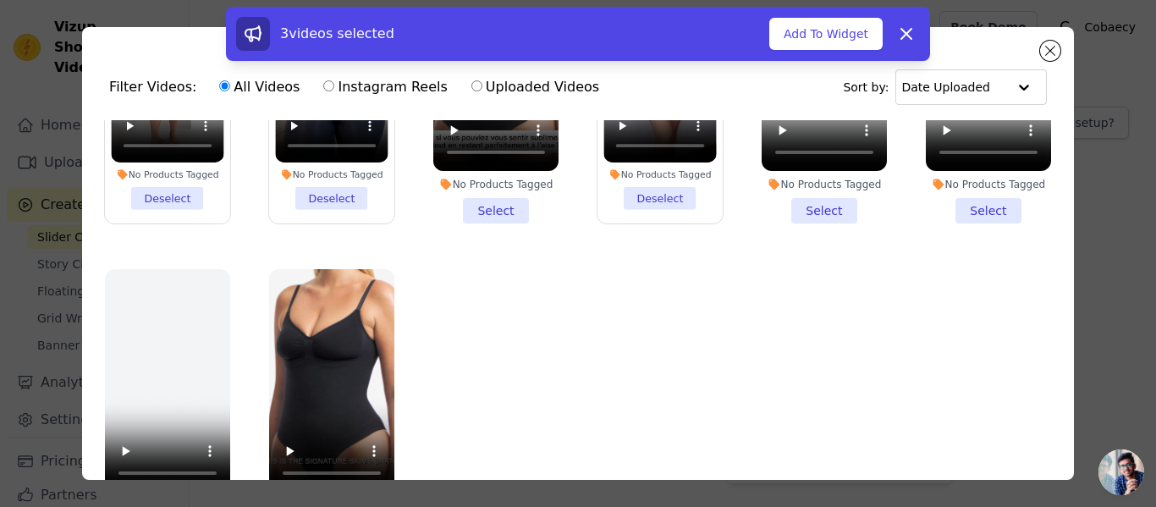
scroll to position [185, 0]
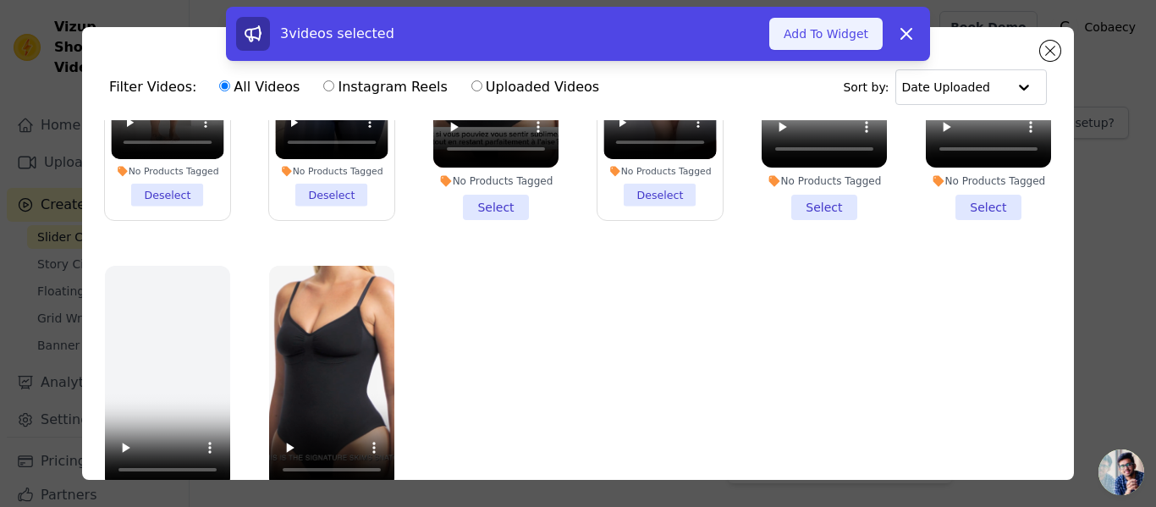
click at [812, 46] on button "Add To Widget" at bounding box center [825, 34] width 113 height 32
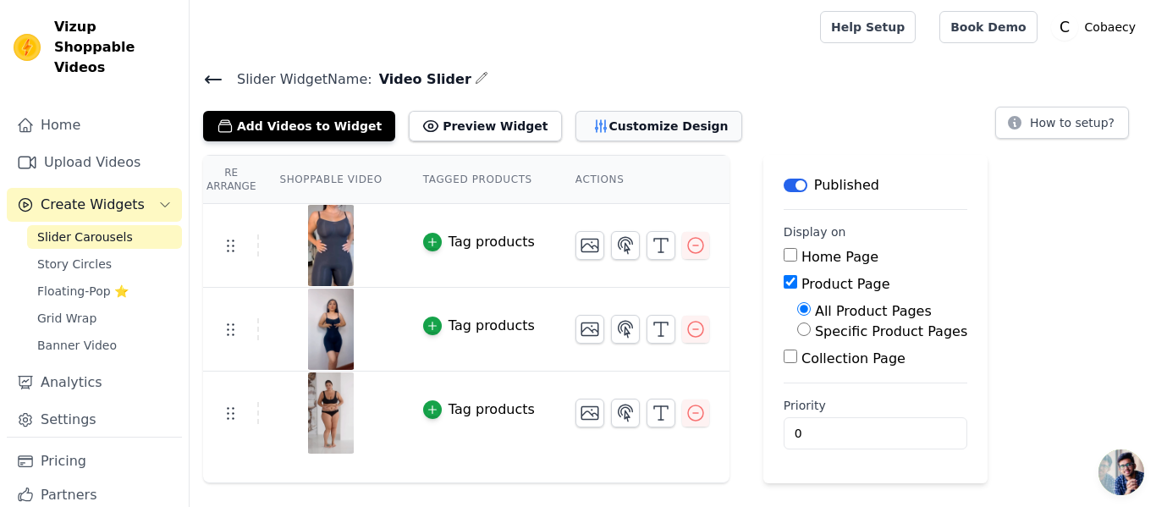
click at [657, 134] on button "Customize Design" at bounding box center [659, 126] width 167 height 30
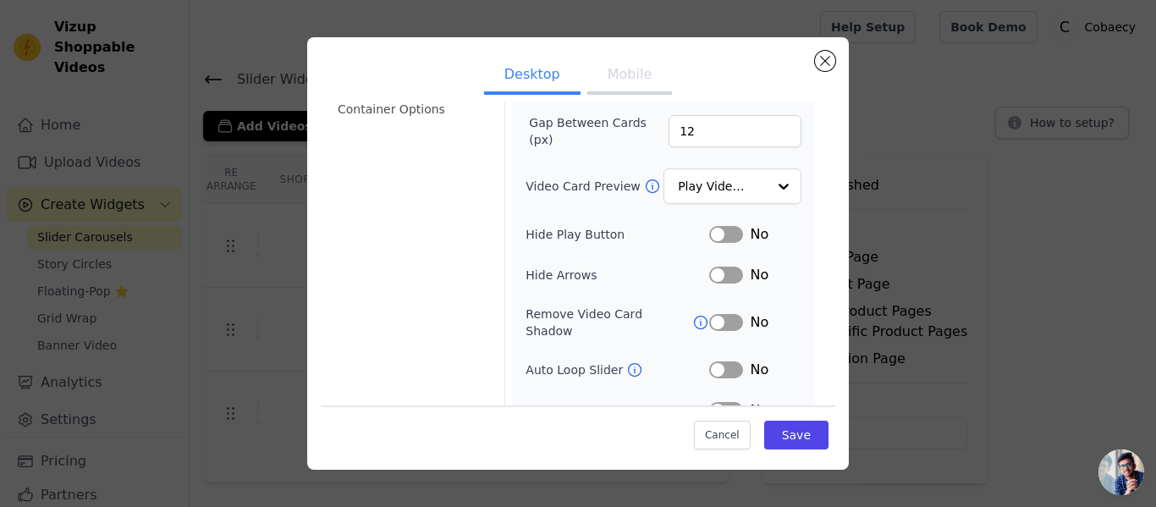
scroll to position [223, 0]
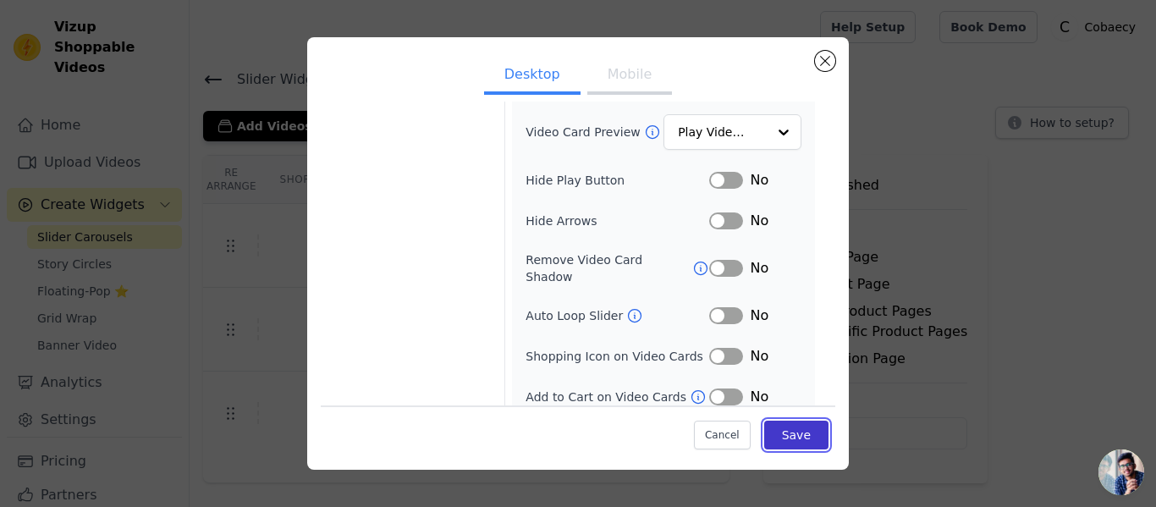
click at [784, 438] on button "Save" at bounding box center [796, 435] width 64 height 29
click at [627, 86] on button "Mobile" at bounding box center [629, 76] width 85 height 37
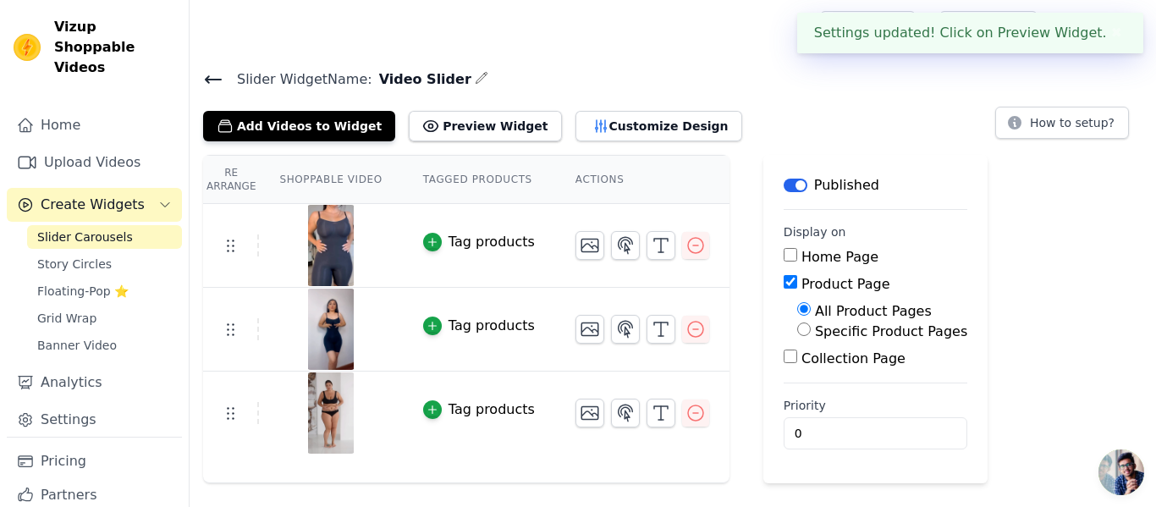
click at [739, 136] on div "Add Videos to Widget Preview Widget Desktop Mobile Video Card Options Tagged Pr…" at bounding box center [672, 122] width 939 height 37
click at [658, 138] on button "Customize Design" at bounding box center [659, 126] width 167 height 30
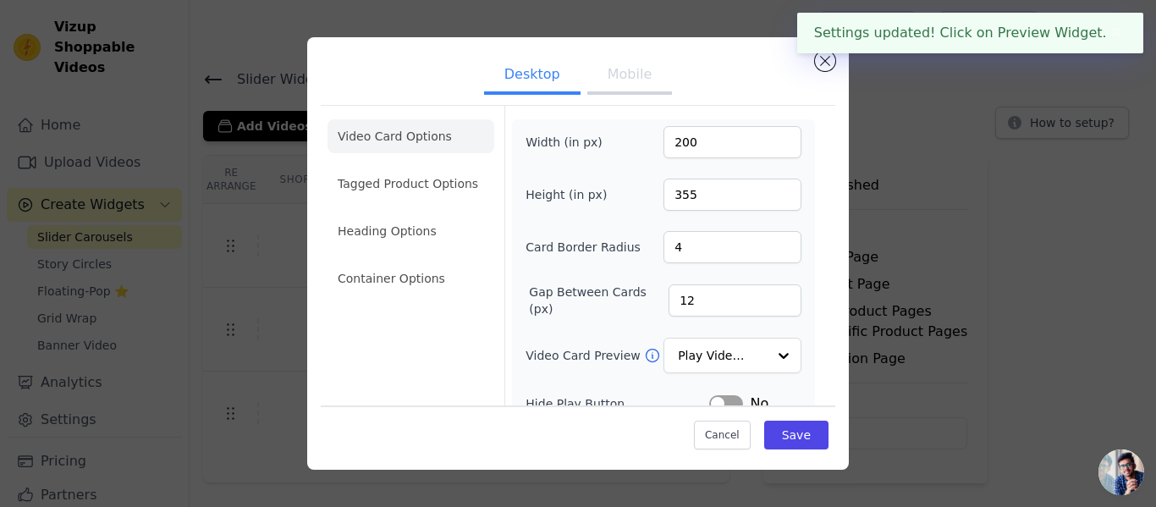
click at [637, 66] on button "Mobile" at bounding box center [629, 76] width 85 height 37
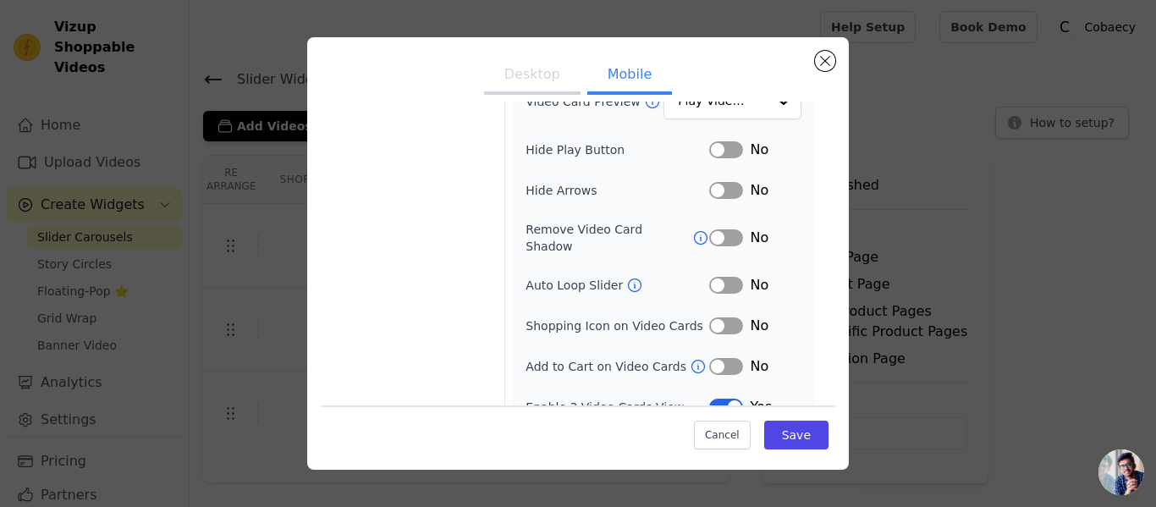
scroll to position [264, 0]
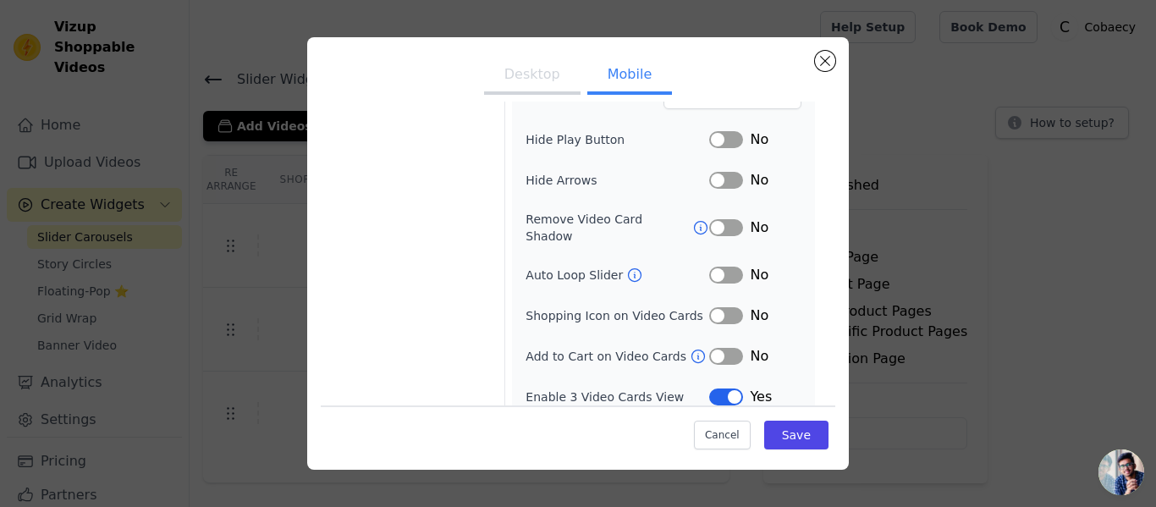
click at [722, 388] on button "Label" at bounding box center [726, 396] width 34 height 17
click at [806, 441] on button "Save" at bounding box center [796, 435] width 64 height 29
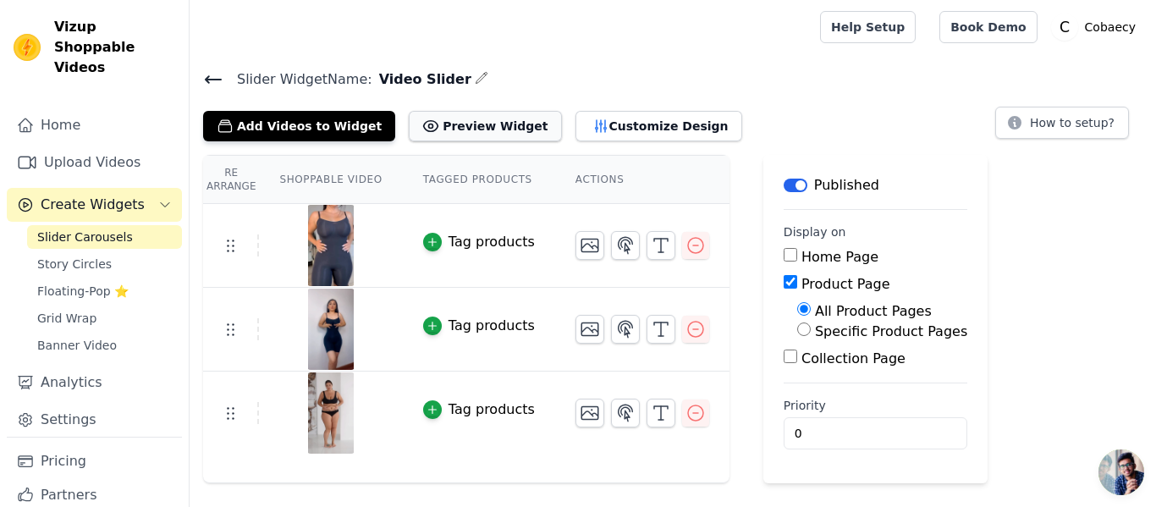
click at [422, 125] on icon at bounding box center [430, 126] width 17 height 17
